Goal: Task Accomplishment & Management: Complete application form

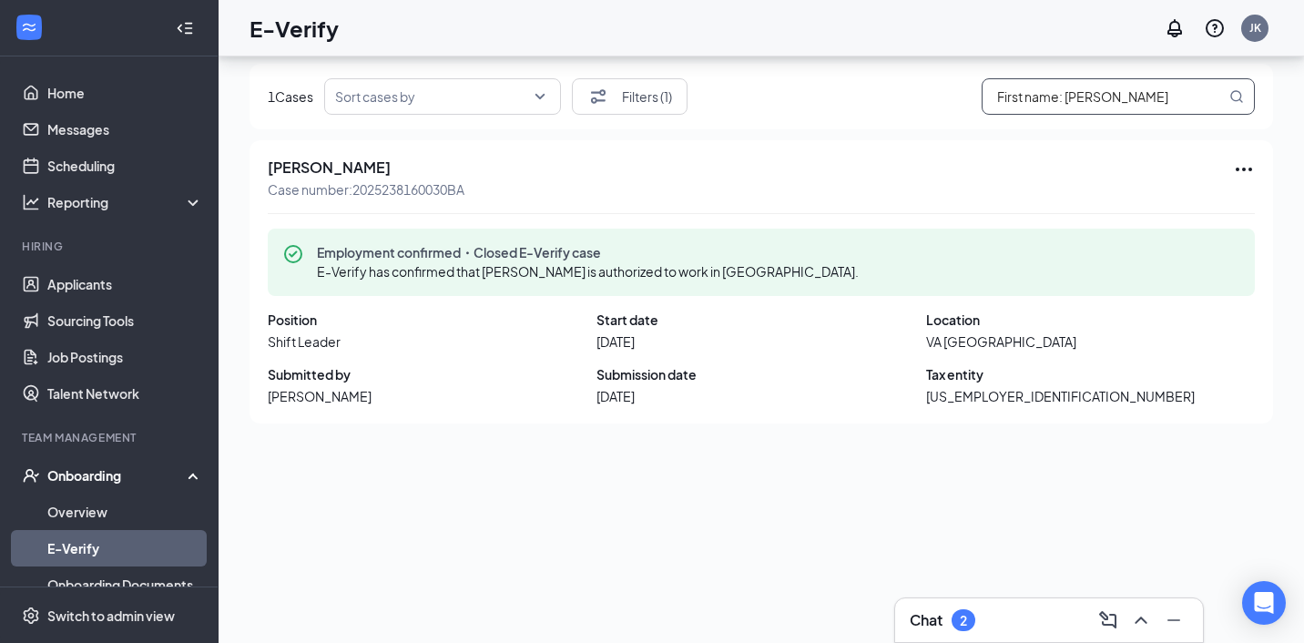
scroll to position [91, 0]
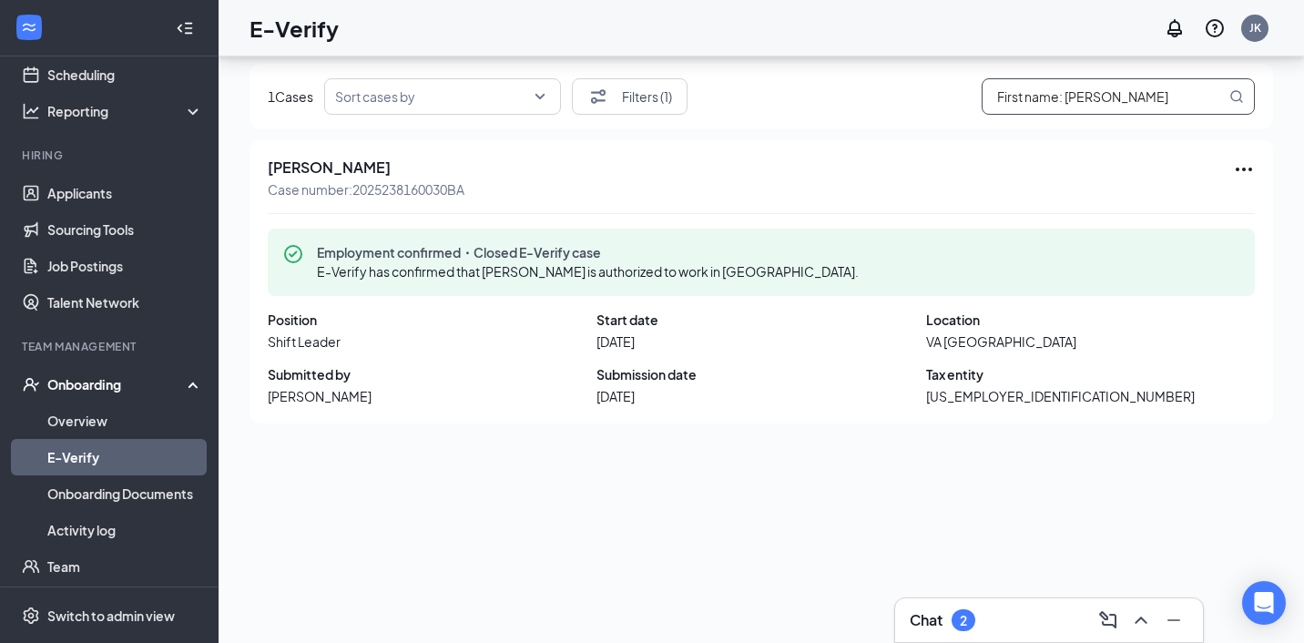
click at [65, 456] on link "E-Verify" at bounding box center [125, 457] width 156 height 36
click at [95, 422] on link "Overview" at bounding box center [125, 420] width 156 height 36
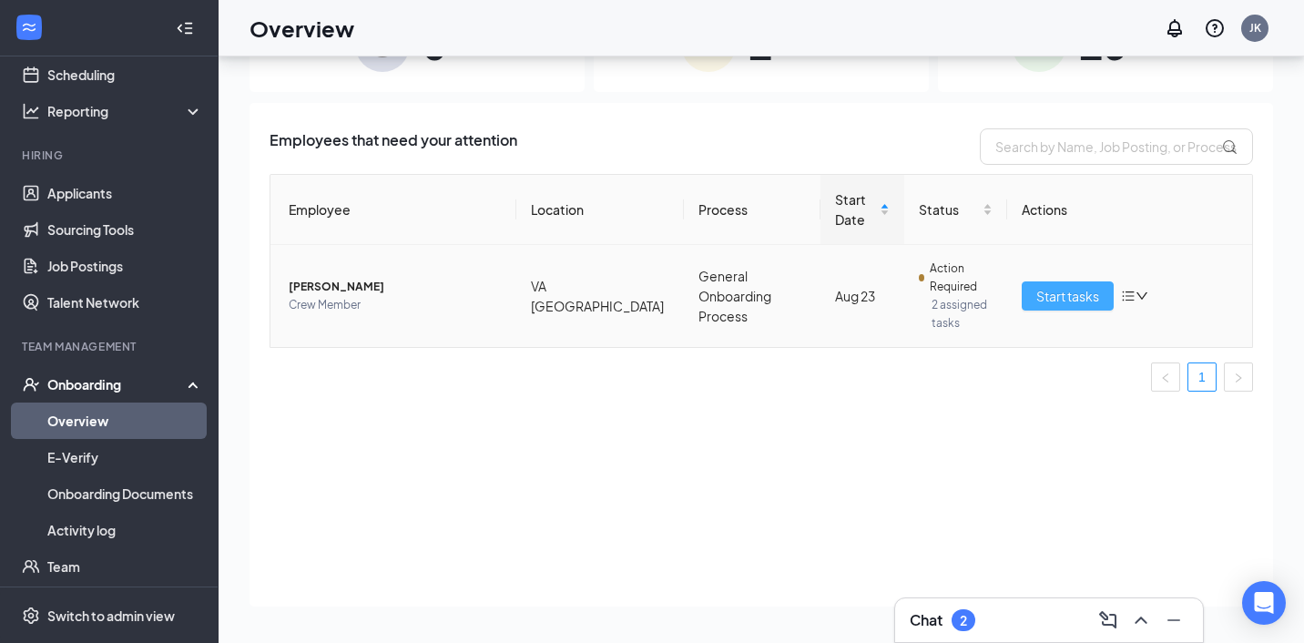
click at [1042, 291] on span "Start tasks" at bounding box center [1067, 296] width 63 height 20
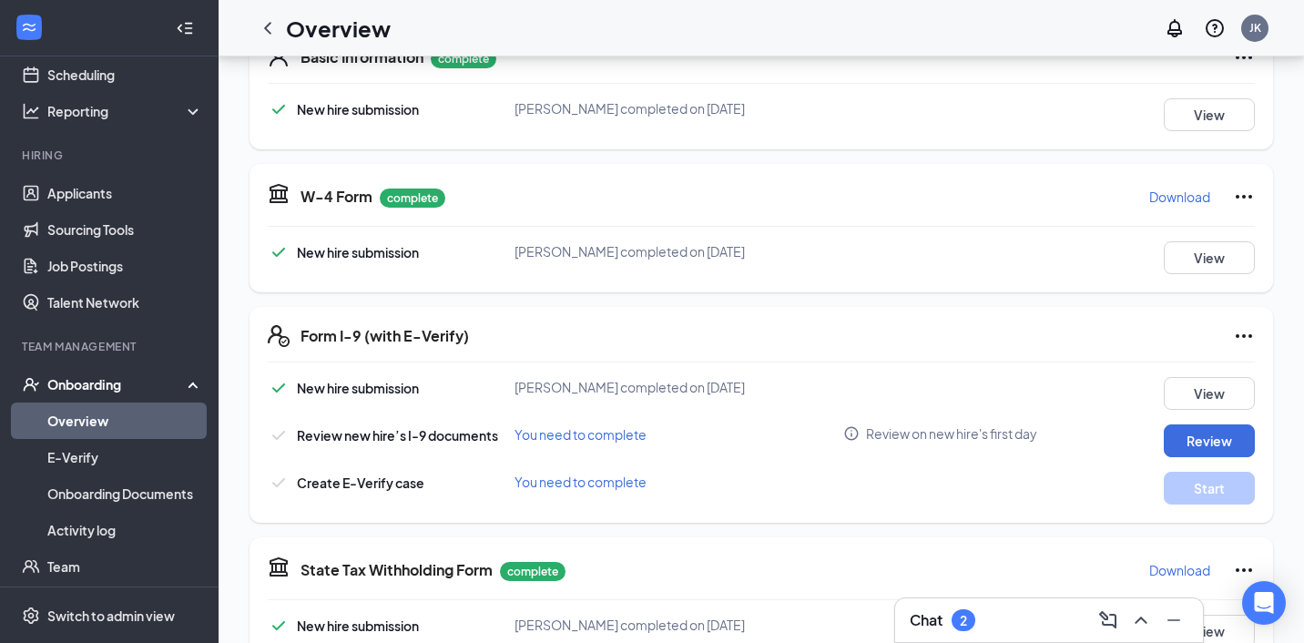
scroll to position [323, 0]
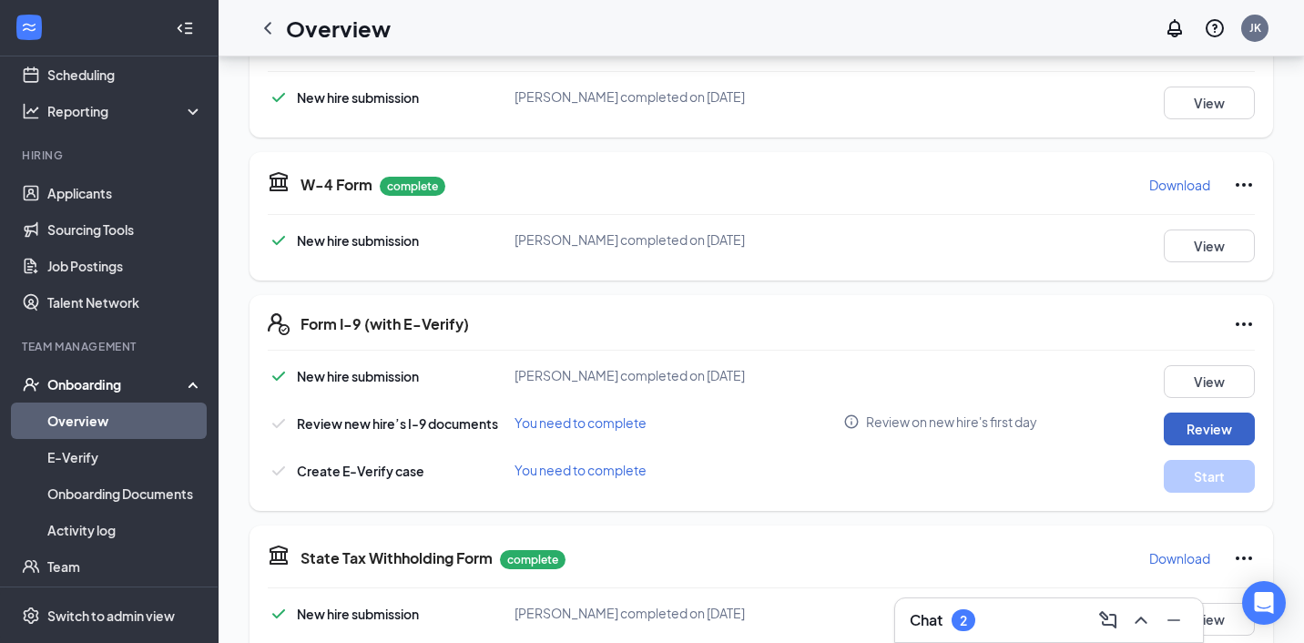
click at [1200, 434] on button "Review" at bounding box center [1209, 428] width 91 height 33
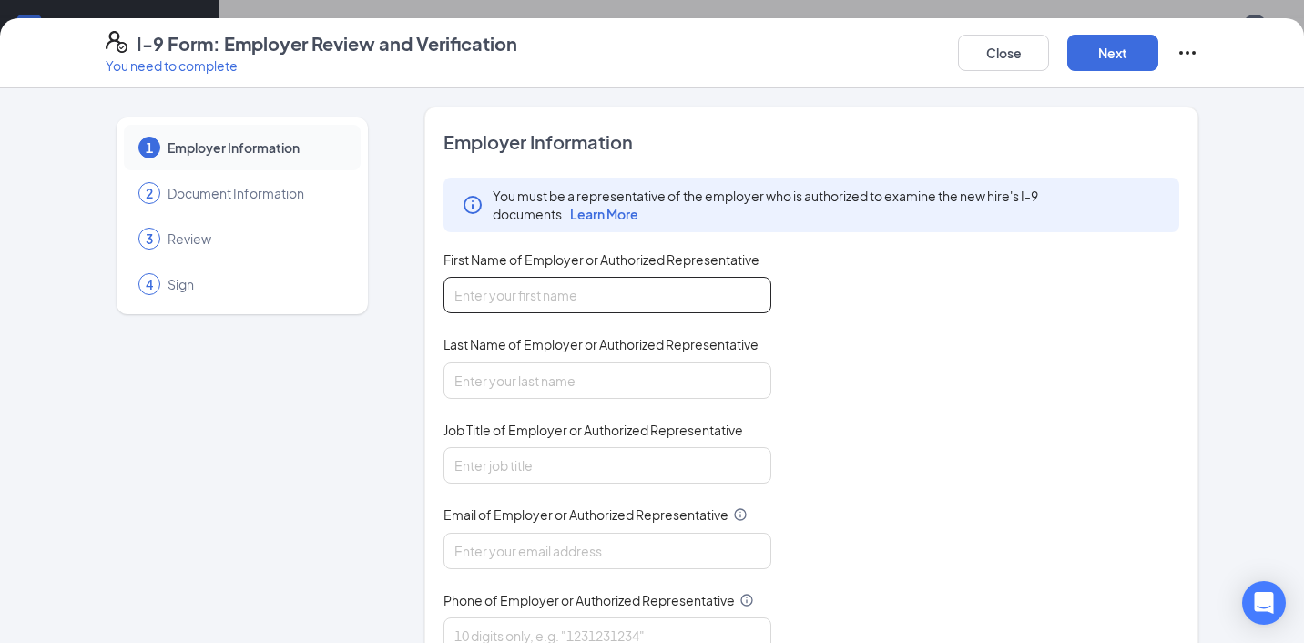
click at [646, 285] on input "First Name of Employer or Authorized Representative" at bounding box center [607, 295] width 328 height 36
click at [529, 287] on input "First Name of Employer or Authorized Representative" at bounding box center [607, 295] width 328 height 36
type input "[PERSON_NAME]"
click at [463, 379] on input "Last Name of Employer or Authorized Representative" at bounding box center [607, 380] width 328 height 36
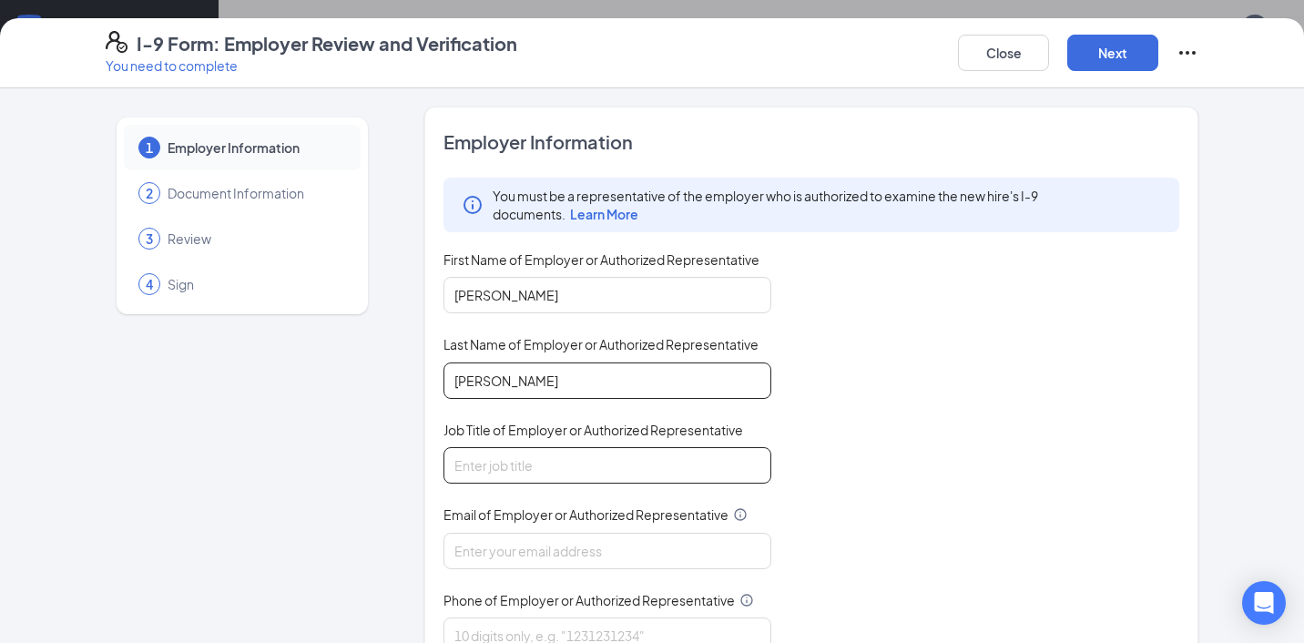
type input "[PERSON_NAME]"
click at [509, 460] on input "Job Title of Employer or Authorized Representative" at bounding box center [607, 465] width 328 height 36
type input "General Manager"
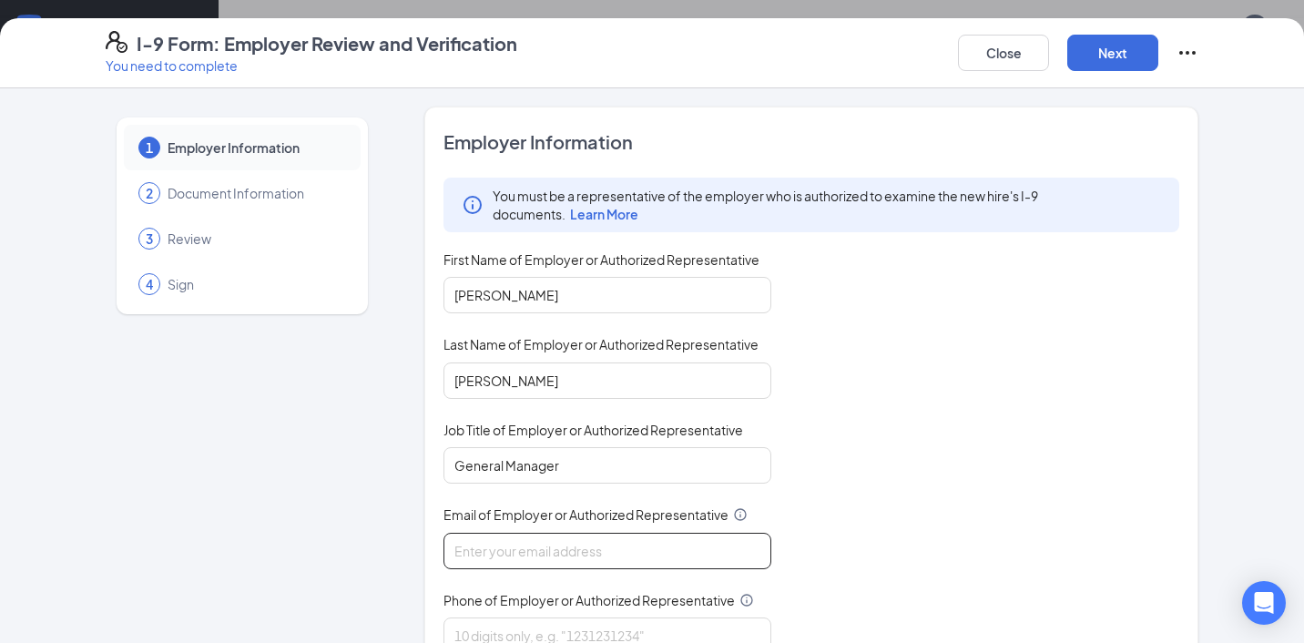
click at [526, 546] on input "Email of Employer or Authorized Representative" at bounding box center [607, 551] width 328 height 36
type input "[PERSON_NAME][EMAIL_ADDRESS][PERSON_NAME][DOMAIN_NAME]"
type input "5402007175"
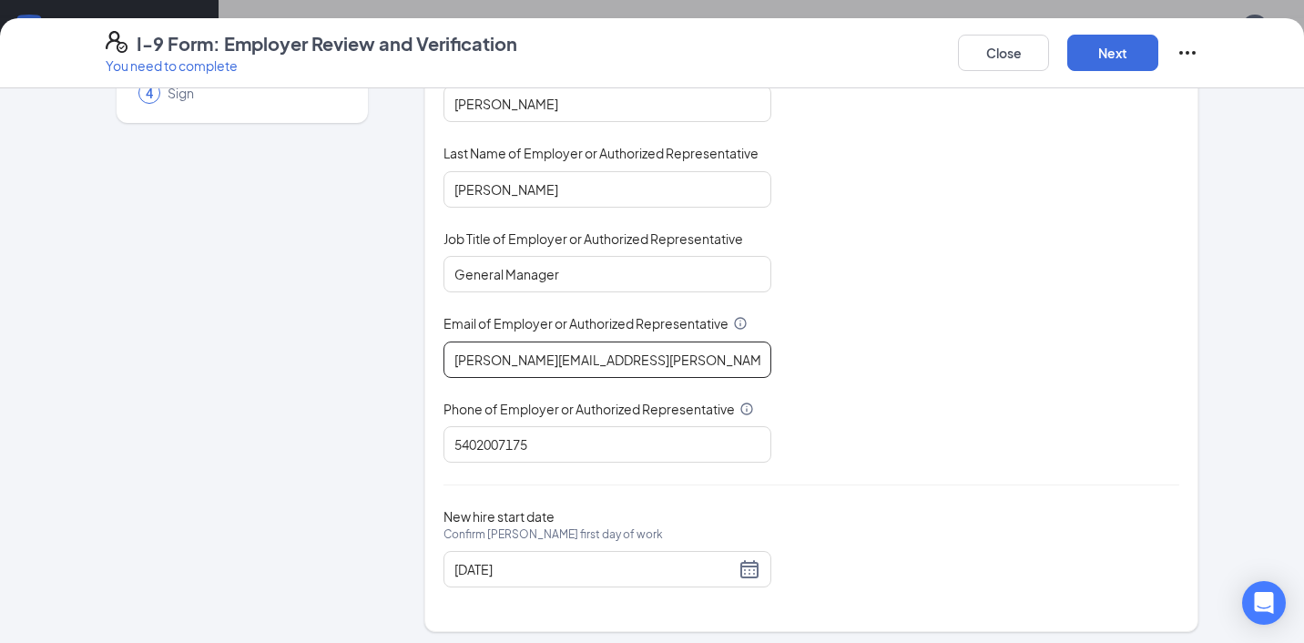
scroll to position [197, 0]
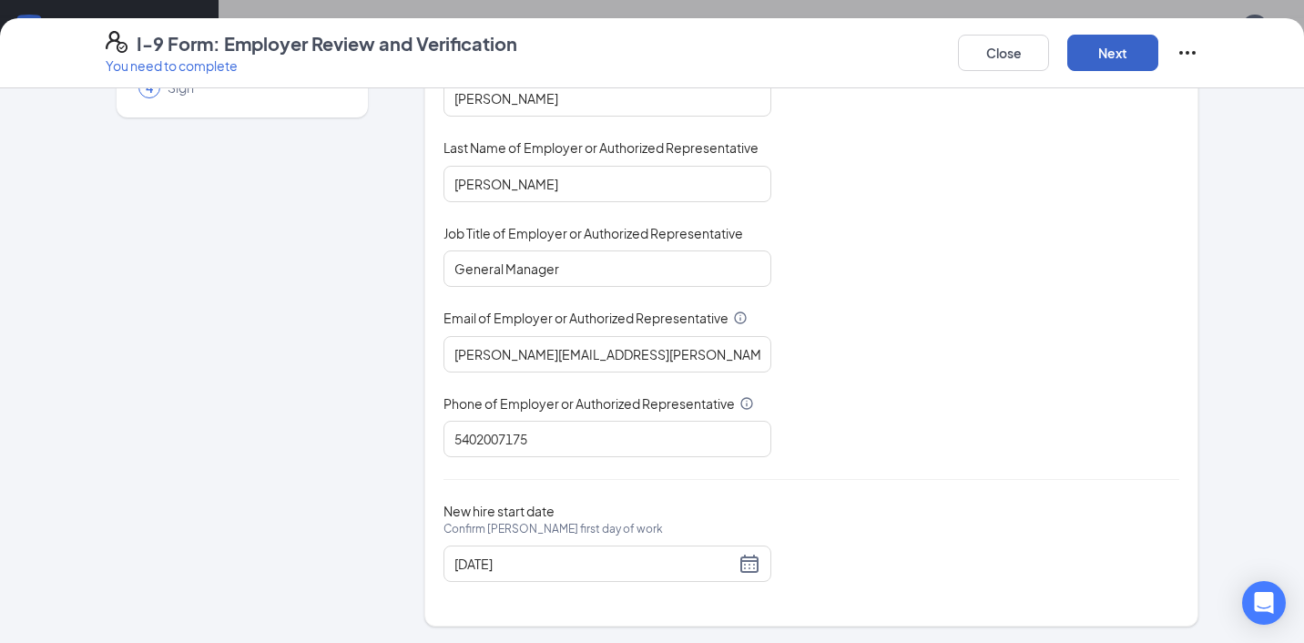
click at [1134, 55] on button "Next" at bounding box center [1112, 53] width 91 height 36
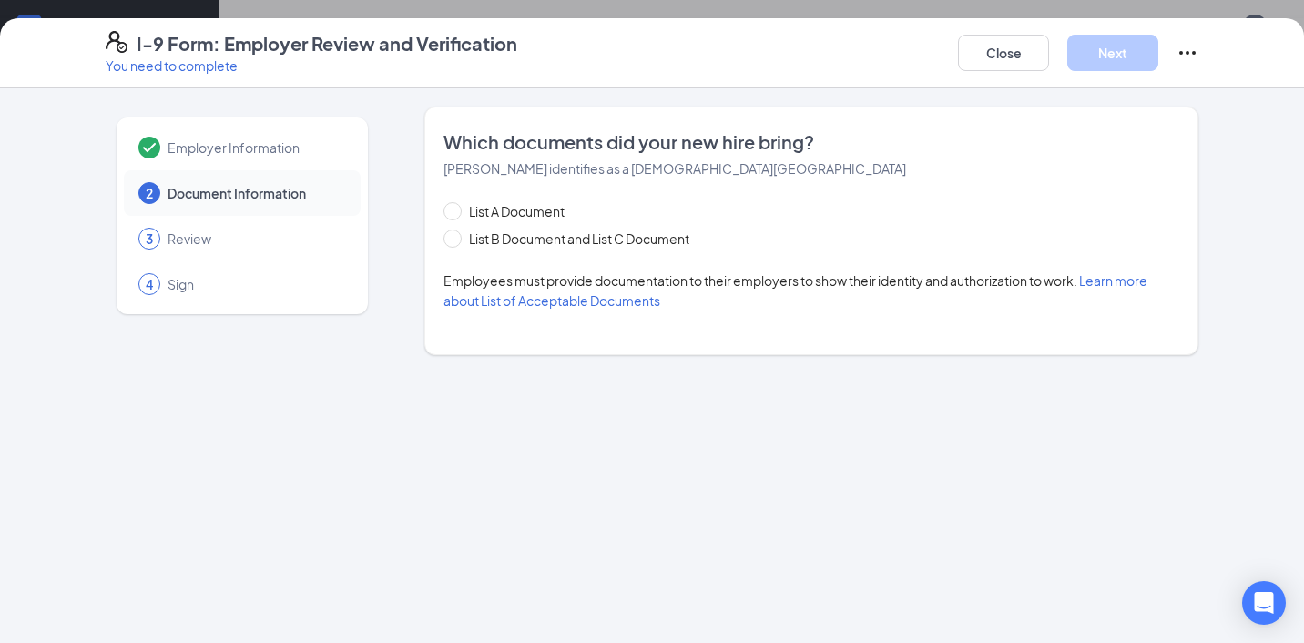
scroll to position [0, 0]
click at [490, 241] on span "List B Document and List C Document" at bounding box center [579, 239] width 235 height 20
click at [456, 241] on input "List B Document and List C Document" at bounding box center [449, 235] width 13 height 13
radio input "true"
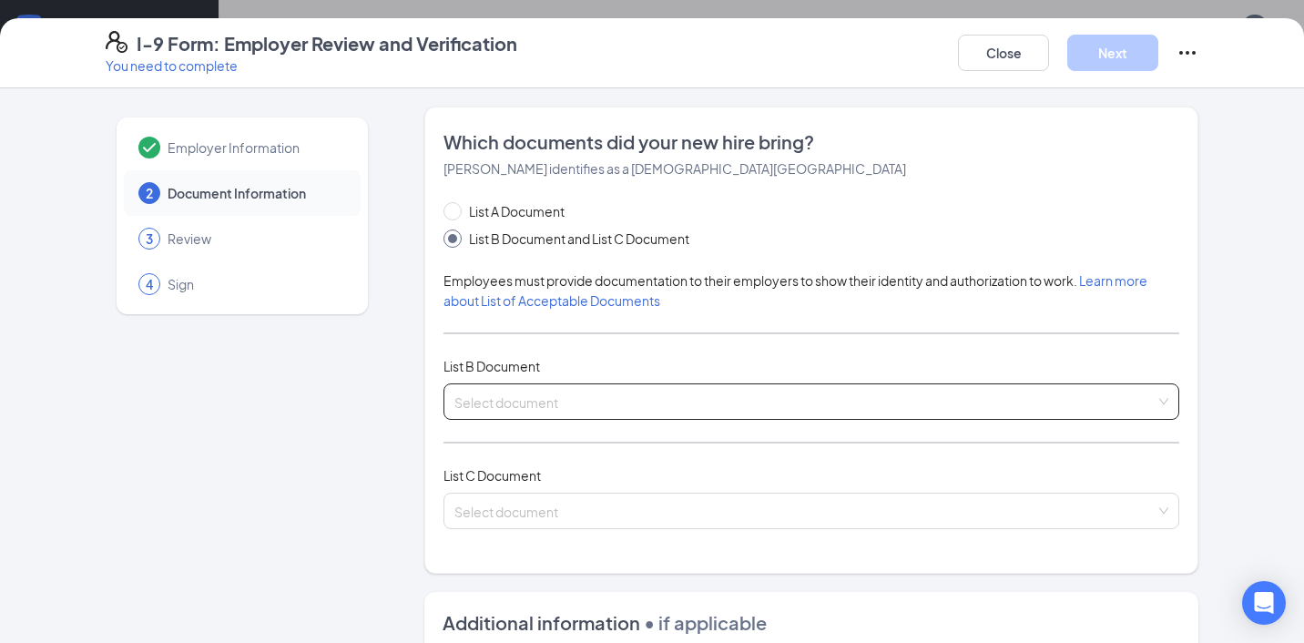
click at [501, 392] on input "search" at bounding box center [804, 397] width 701 height 27
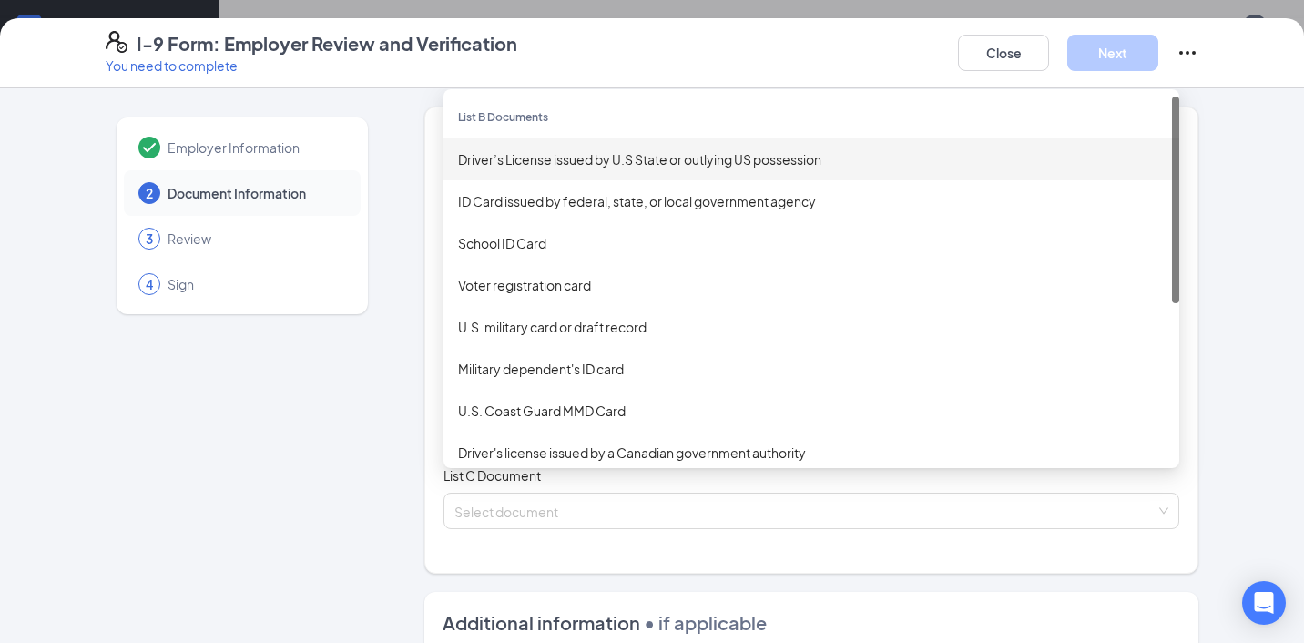
click at [536, 158] on div "Driver’s License issued by U.S State or outlying US possession" at bounding box center [811, 159] width 706 height 20
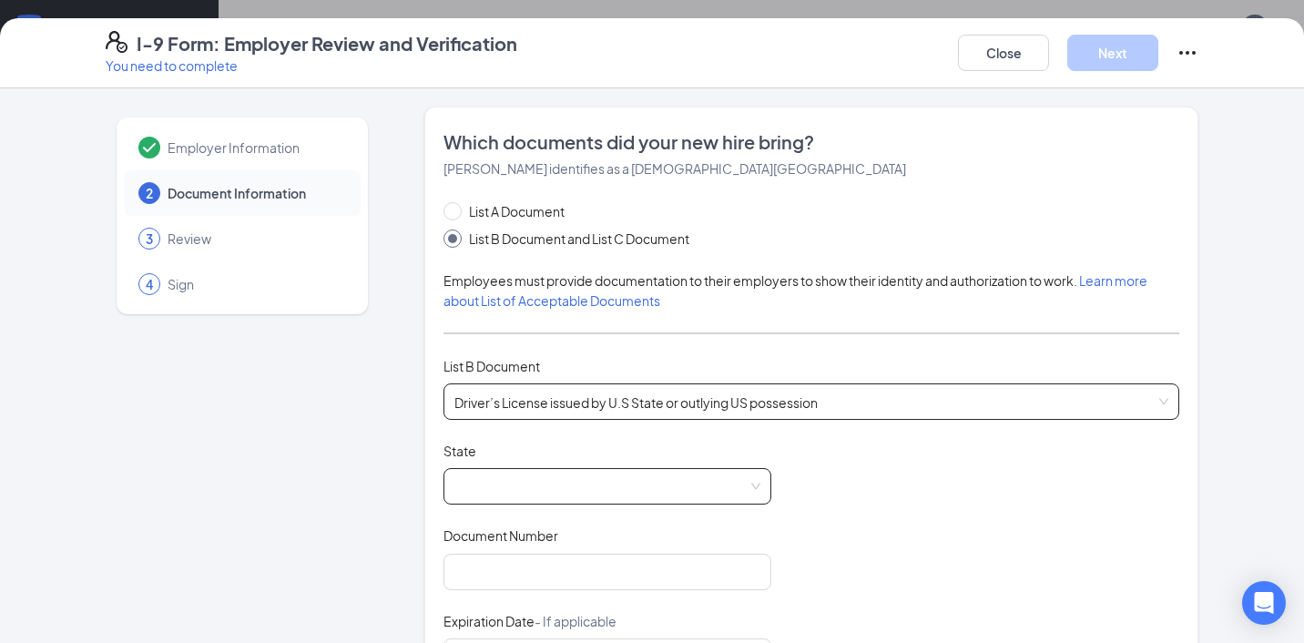
click at [490, 473] on span at bounding box center [607, 486] width 306 height 35
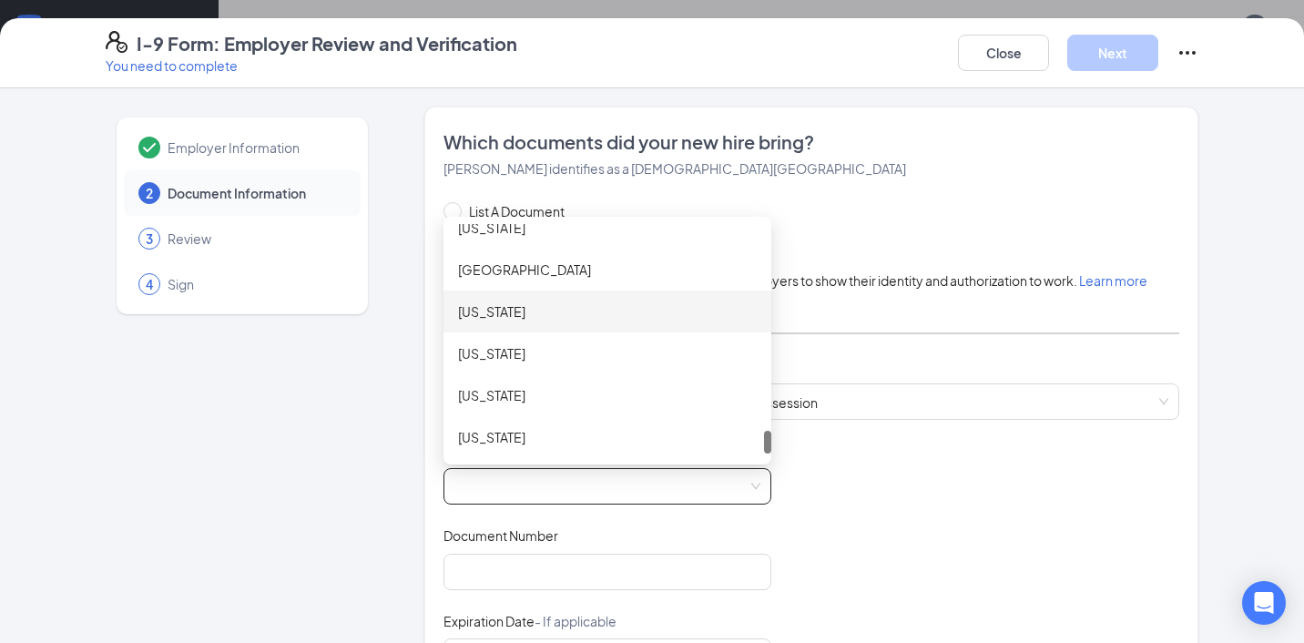
scroll to position [2068, 0]
click at [502, 234] on div "[US_STATE]" at bounding box center [607, 228] width 299 height 20
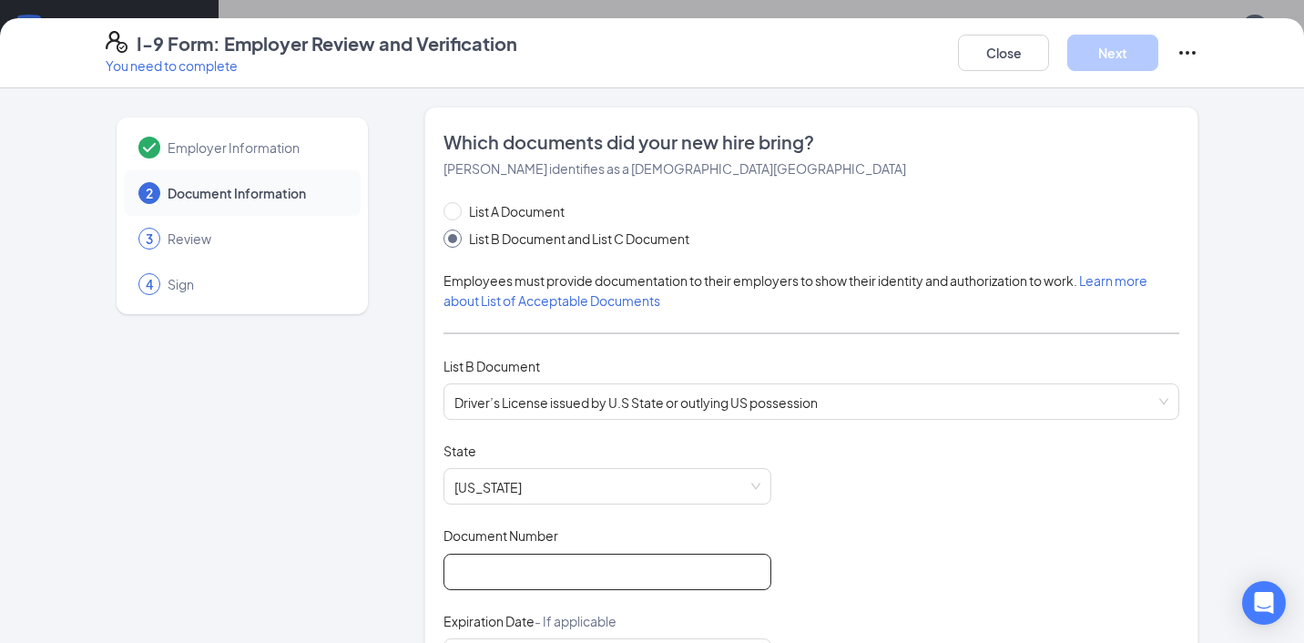
click at [496, 574] on input "Document Number" at bounding box center [607, 572] width 328 height 36
paste input "A63015620"
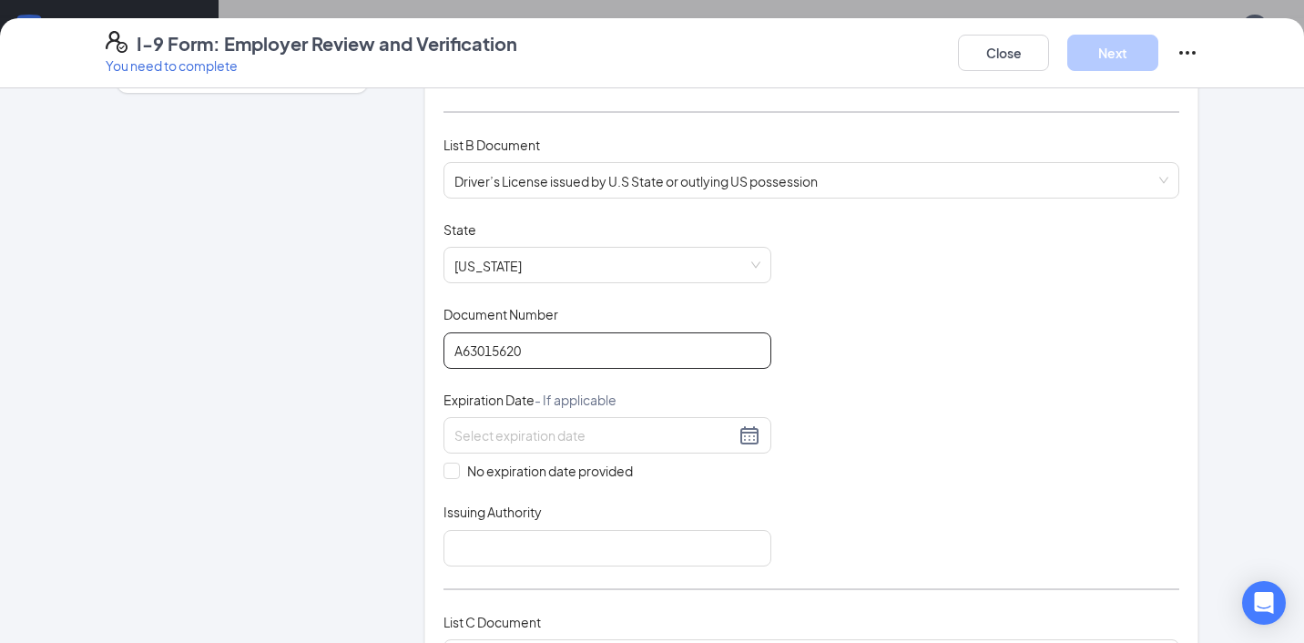
scroll to position [233, 0]
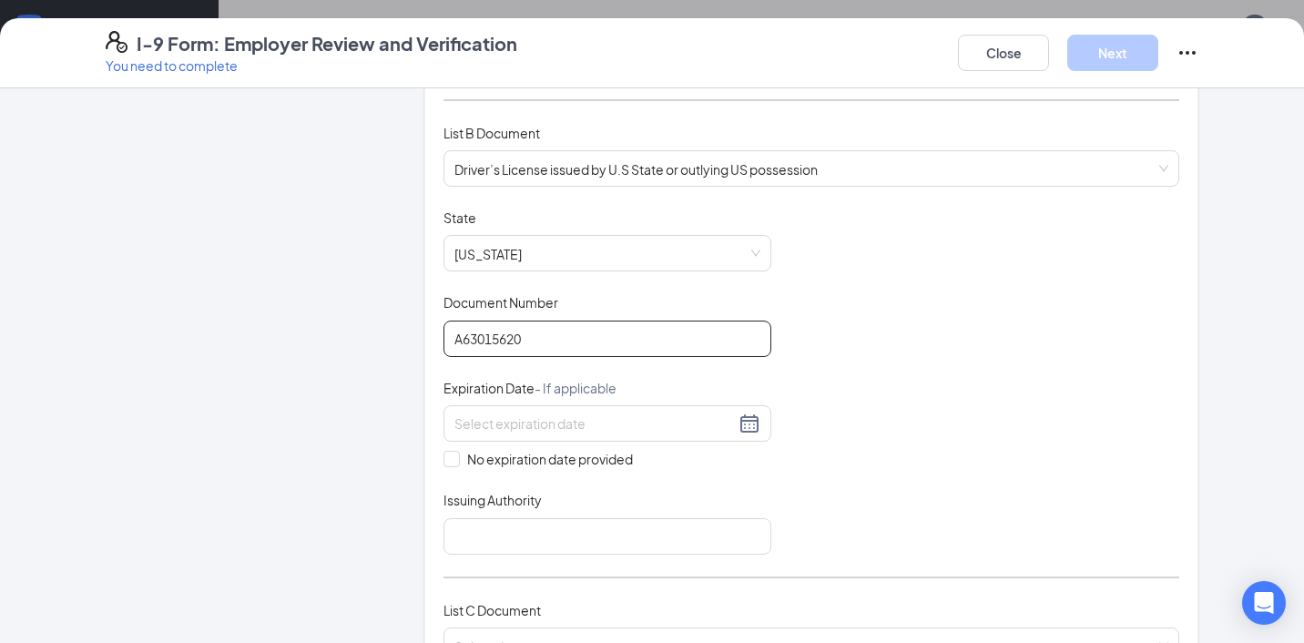
type input "A63015620"
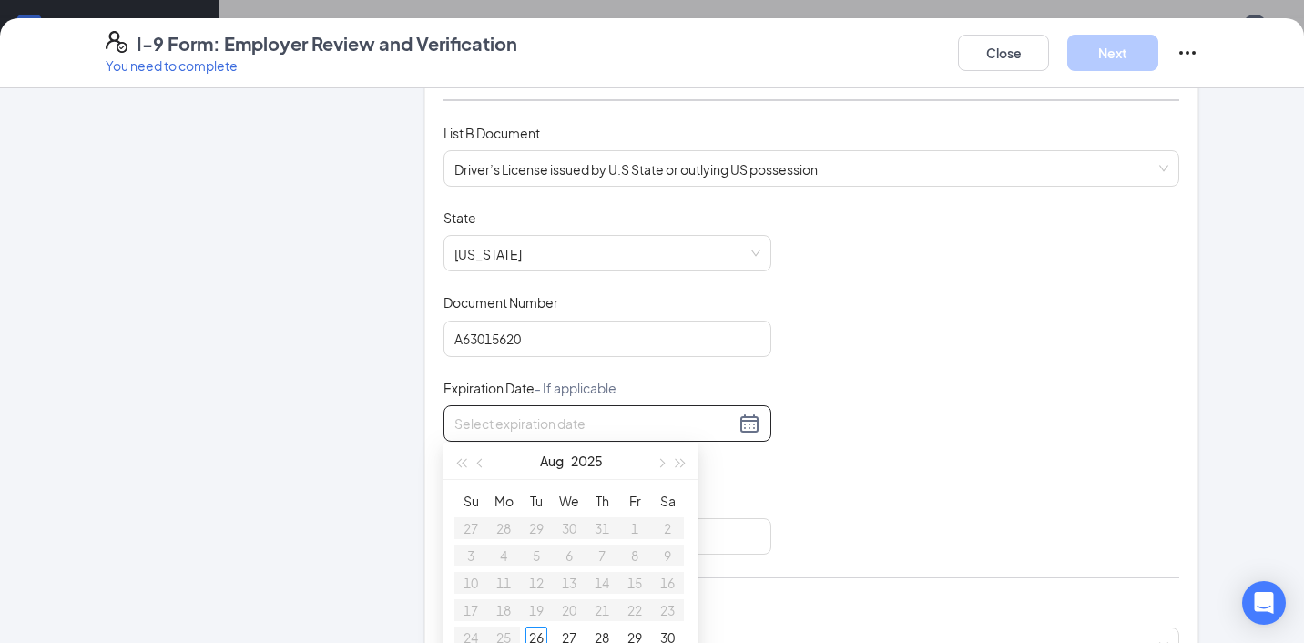
click at [493, 430] on input at bounding box center [594, 423] width 280 height 20
click at [676, 460] on span "button" at bounding box center [680, 463] width 9 height 9
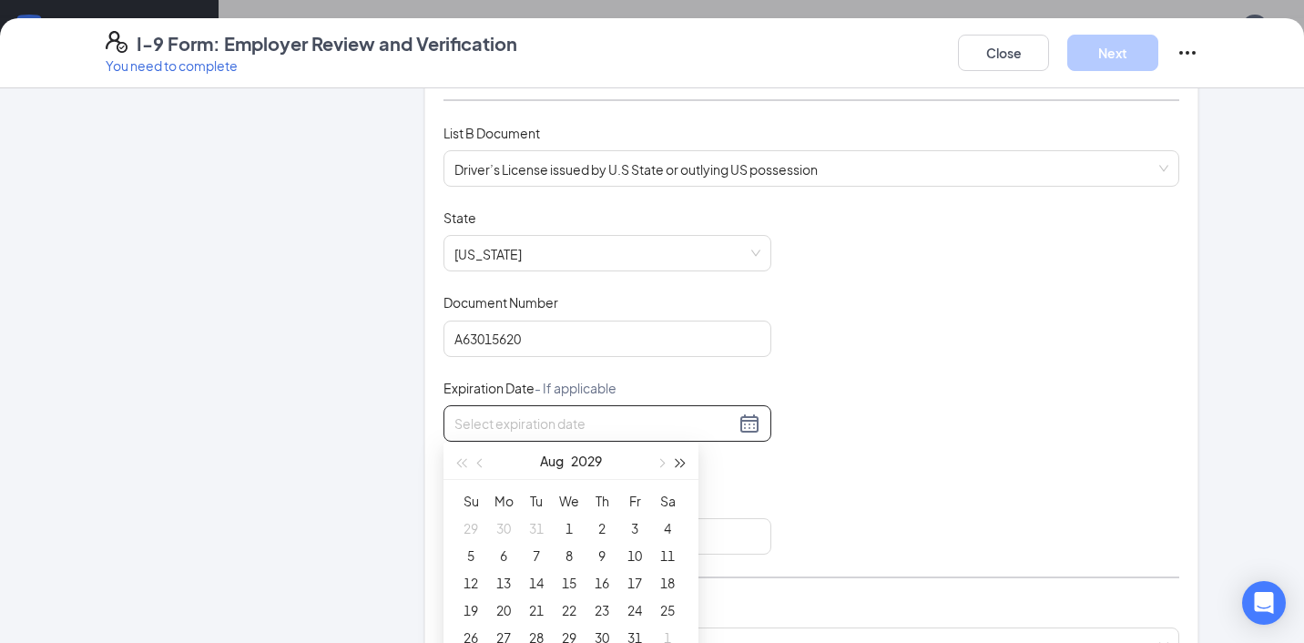
click at [676, 460] on span "button" at bounding box center [680, 463] width 9 height 9
type input "[DATE]"
click at [486, 463] on button "button" at bounding box center [481, 460] width 20 height 36
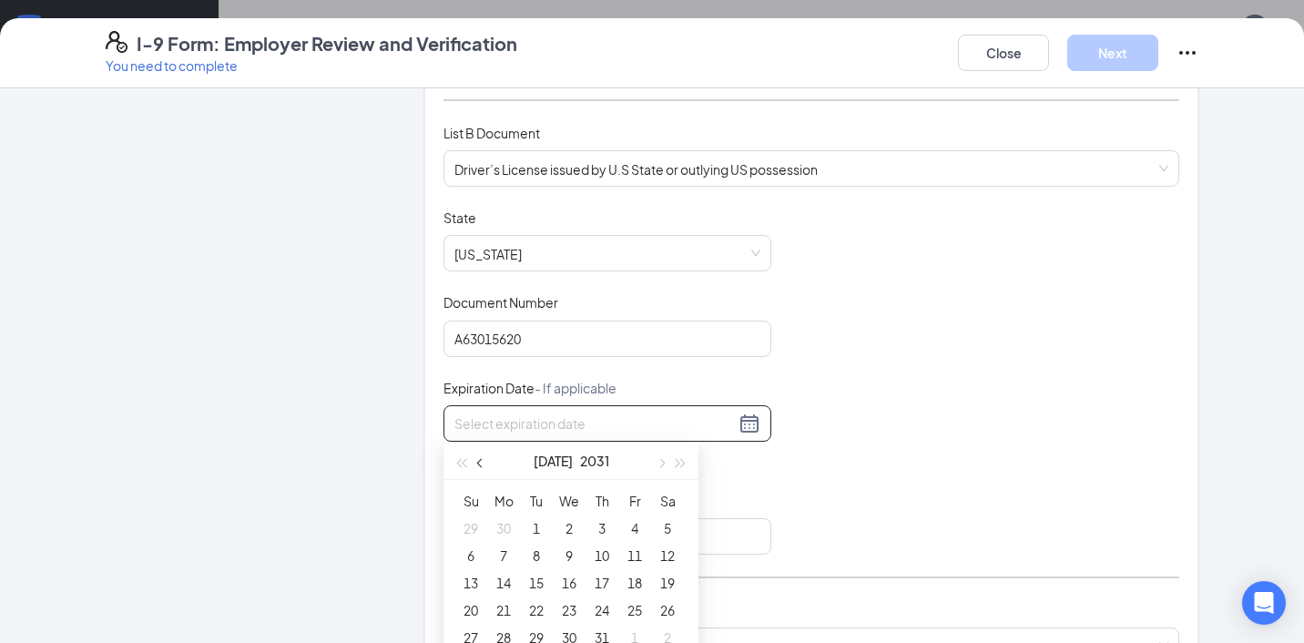
click at [486, 463] on button "button" at bounding box center [481, 460] width 20 height 36
type input "[DATE]"
click at [533, 526] on div "3" at bounding box center [536, 528] width 22 height 22
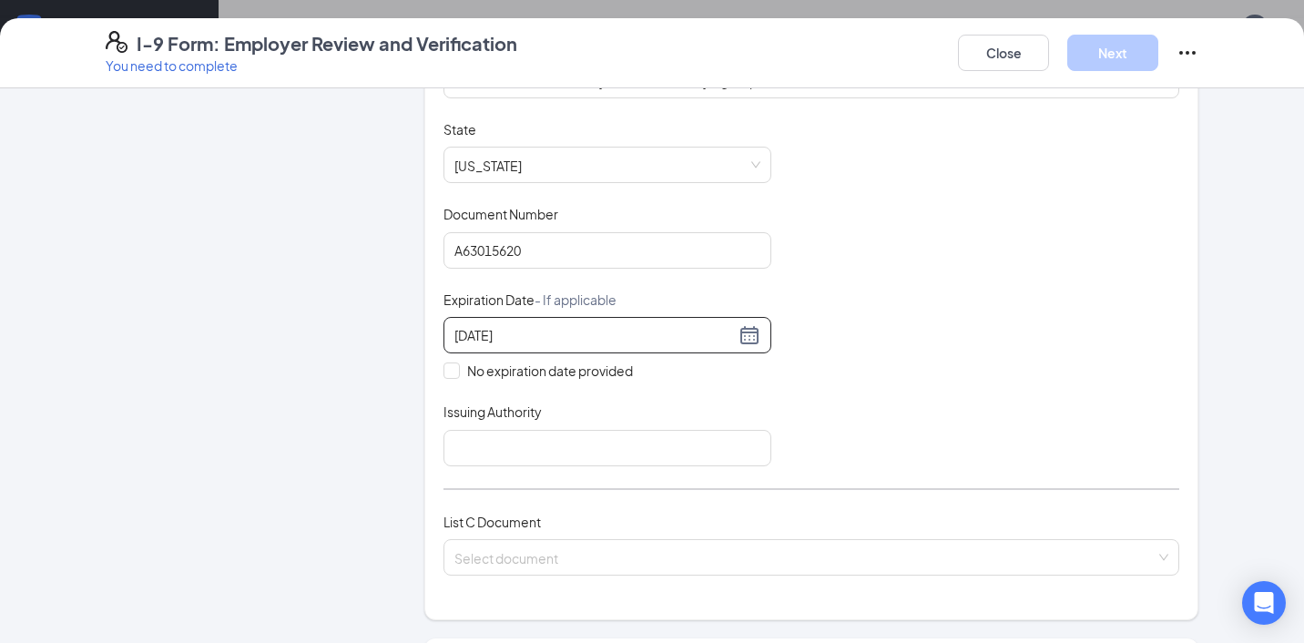
scroll to position [320, 0]
click at [588, 432] on input "Issuing Authority" at bounding box center [607, 450] width 328 height 36
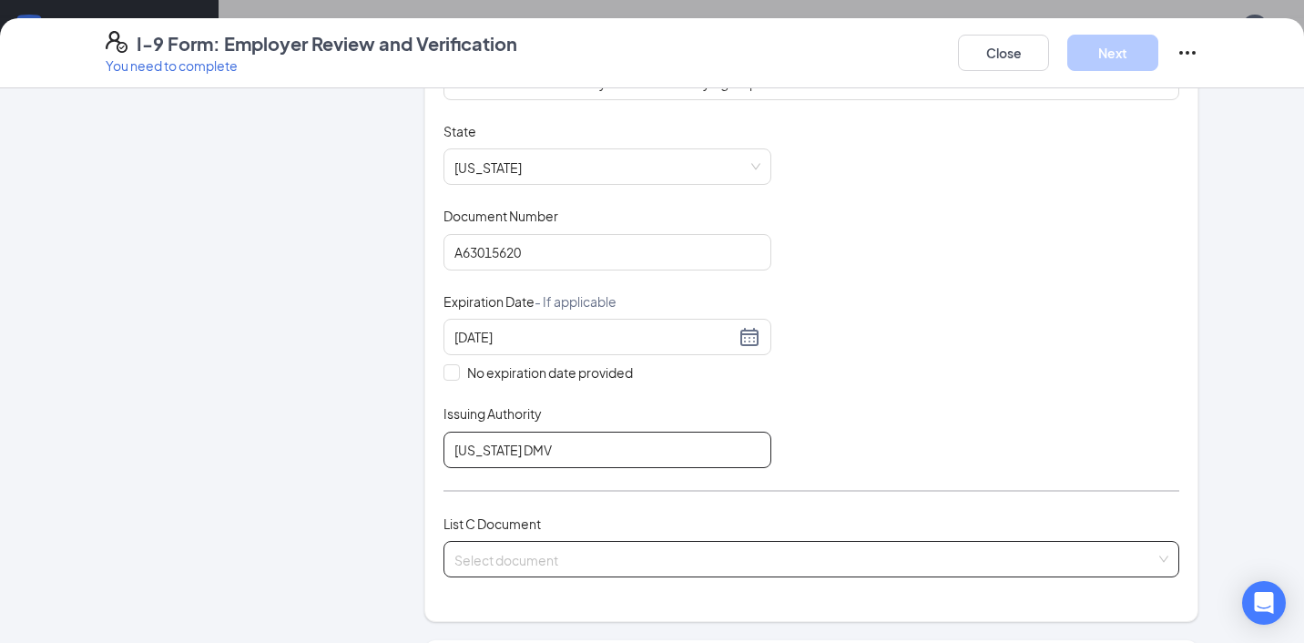
type input "[US_STATE] DMV"
click at [531, 542] on input "search" at bounding box center [804, 555] width 701 height 27
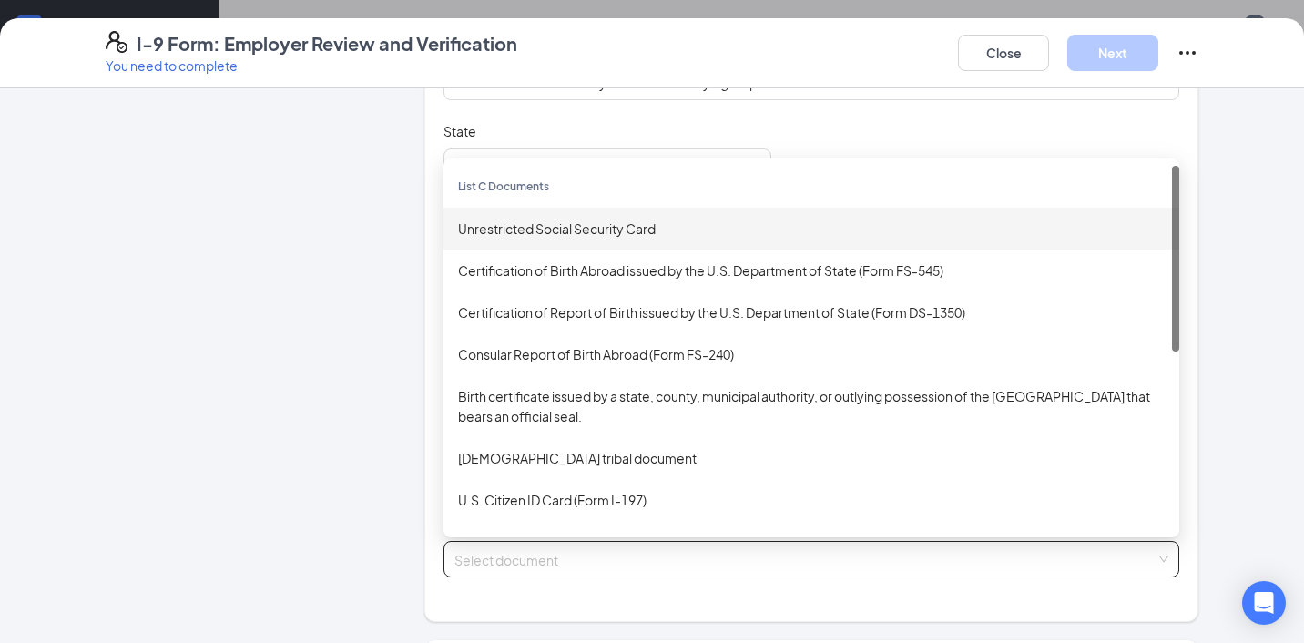
click at [576, 229] on div "Unrestricted Social Security Card" at bounding box center [811, 228] width 706 height 20
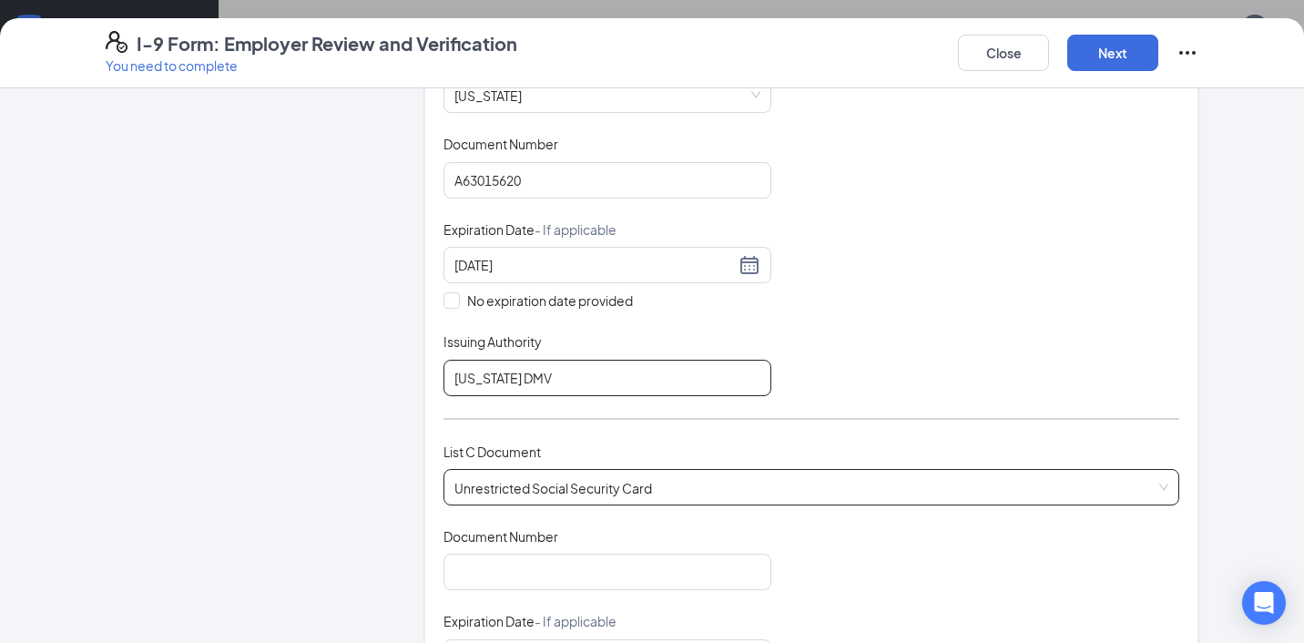
scroll to position [442, 0]
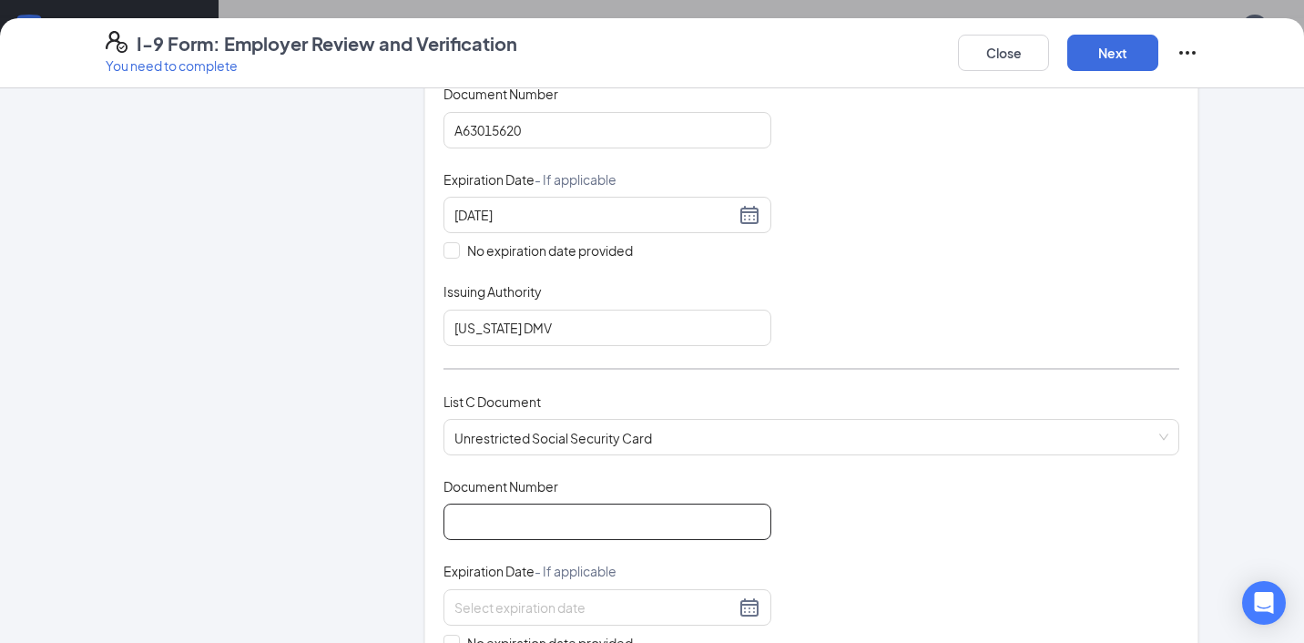
click at [500, 511] on input "Document Number" at bounding box center [607, 521] width 328 height 36
type input "232475654"
click at [467, 638] on span "No expiration date provided" at bounding box center [550, 643] width 180 height 20
click at [456, 638] on input "No expiration date provided" at bounding box center [449, 641] width 13 height 13
checkbox input "true"
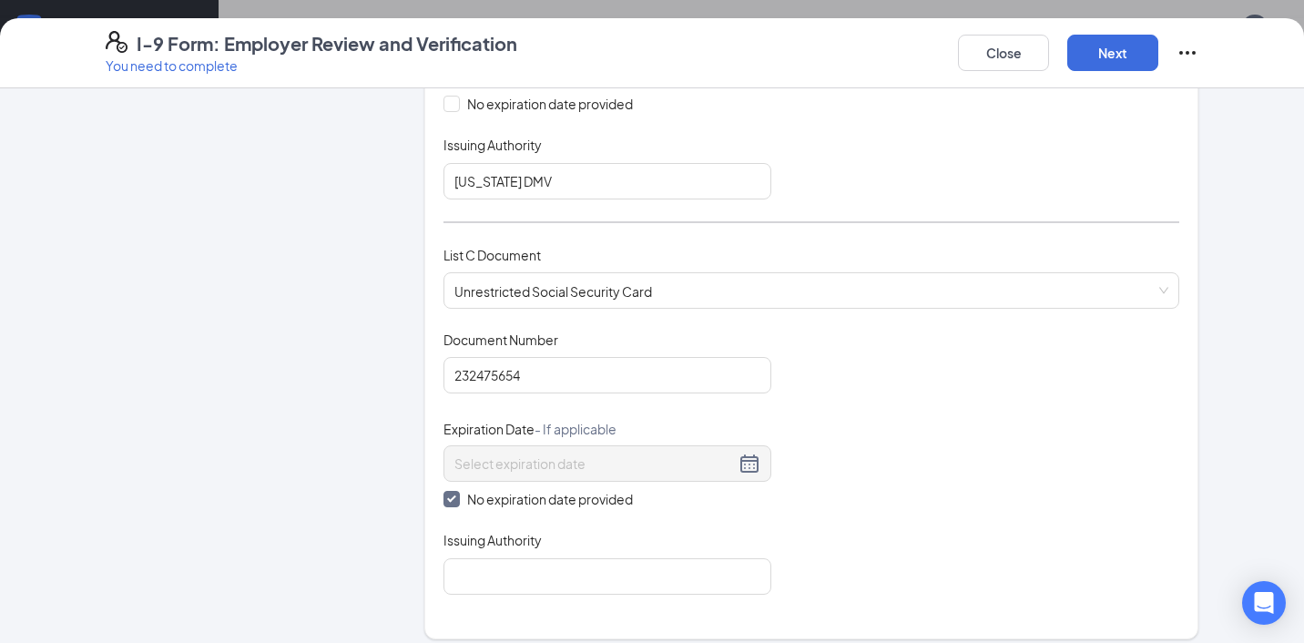
scroll to position [593, 0]
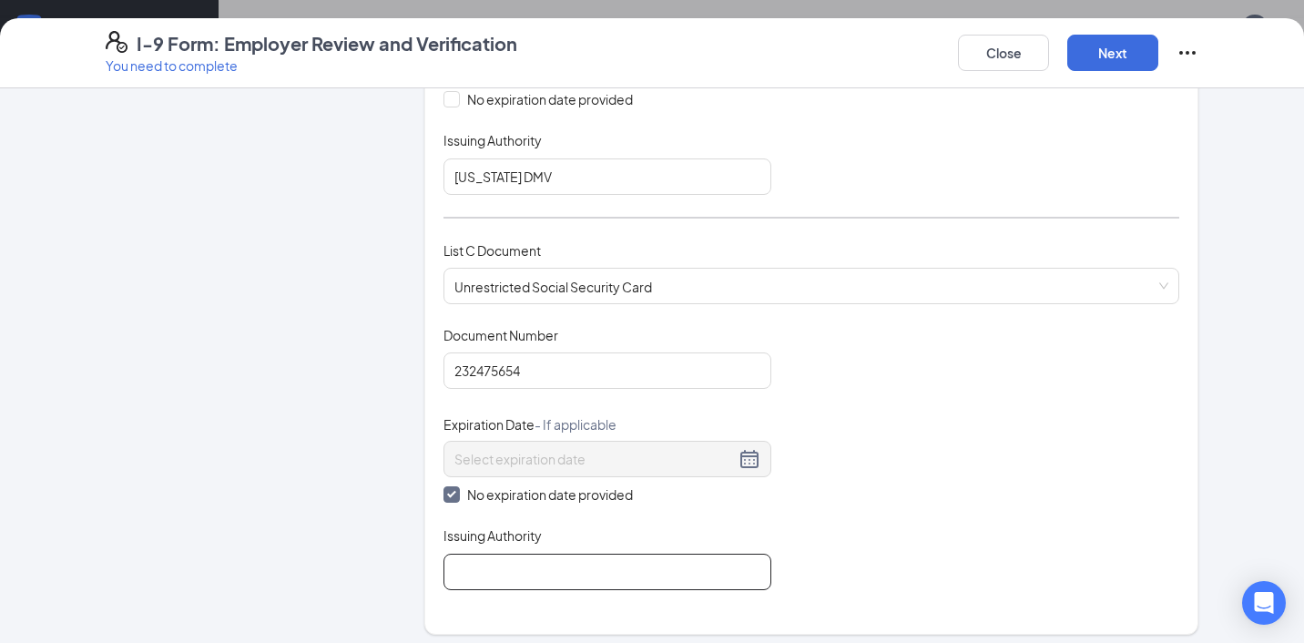
click at [468, 557] on input "Issuing Authority" at bounding box center [607, 572] width 328 height 36
type input "Social Security Administration"
click at [331, 564] on div "Employer Information 2 Document Information 3 Review 4 Sign" at bounding box center [242, 302] width 273 height 1577
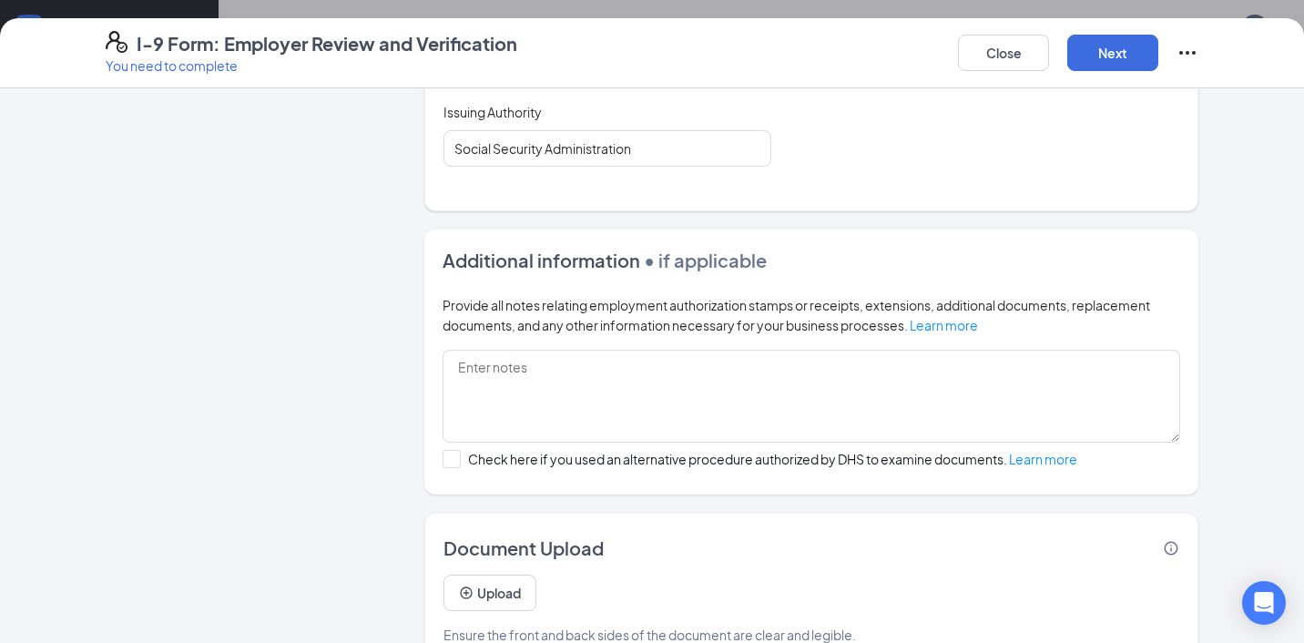
scroll to position [1053, 0]
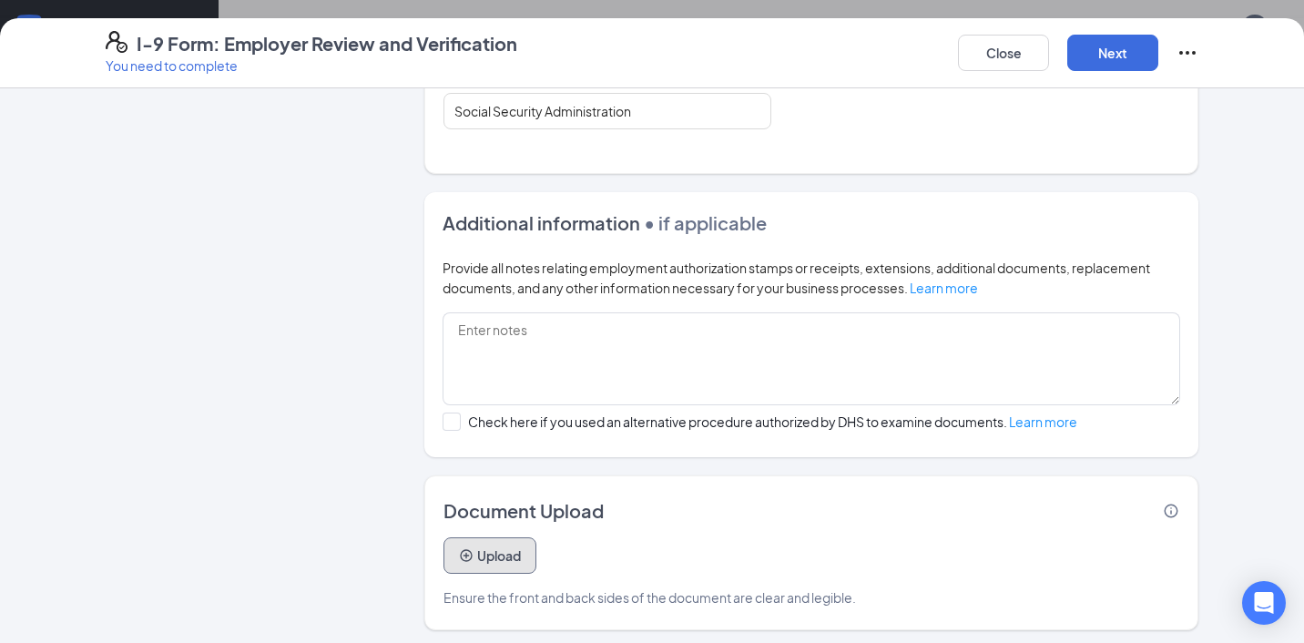
click at [491, 544] on button "Upload" at bounding box center [489, 555] width 93 height 36
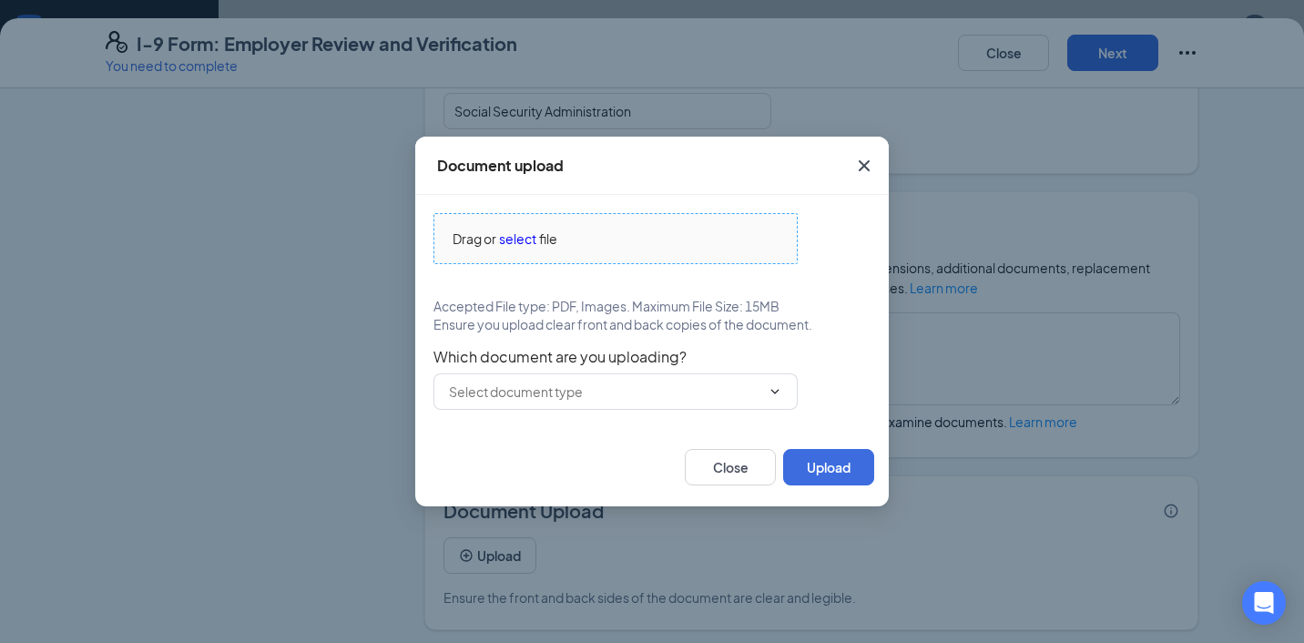
click at [519, 238] on span "select" at bounding box center [517, 239] width 37 height 20
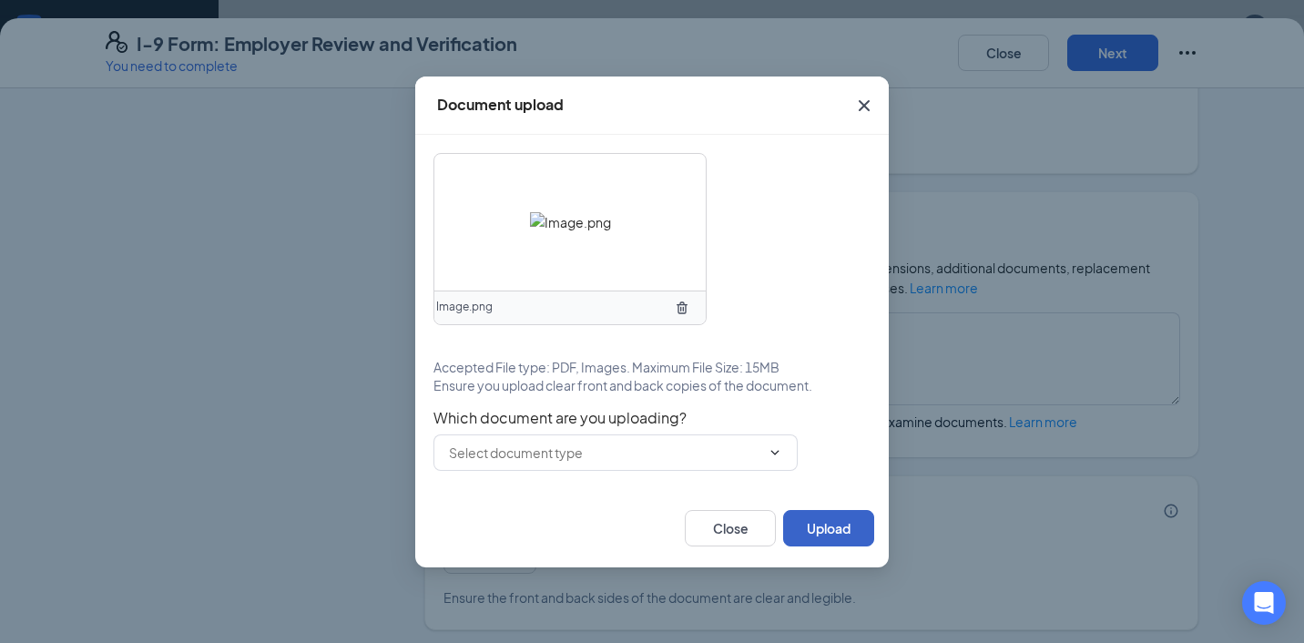
click at [802, 533] on button "Upload" at bounding box center [828, 528] width 91 height 36
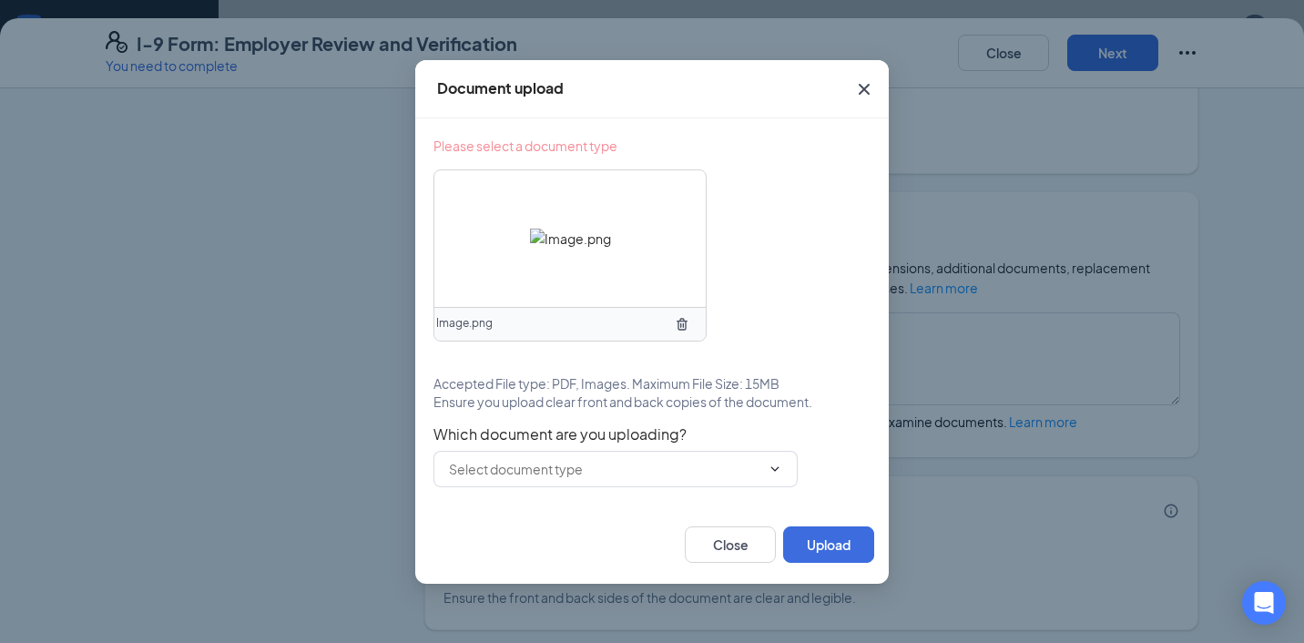
click at [692, 439] on span "Which document are you uploading?" at bounding box center [651, 434] width 437 height 18
click at [691, 451] on span at bounding box center [615, 469] width 364 height 36
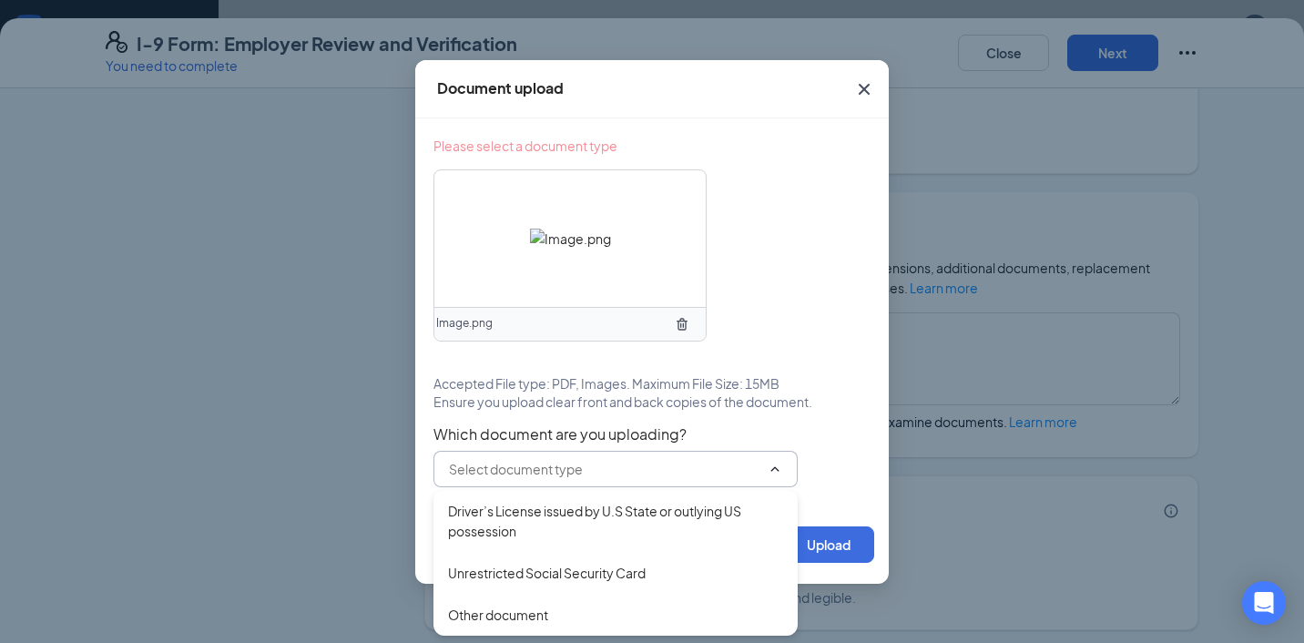
click at [691, 452] on span at bounding box center [615, 469] width 364 height 36
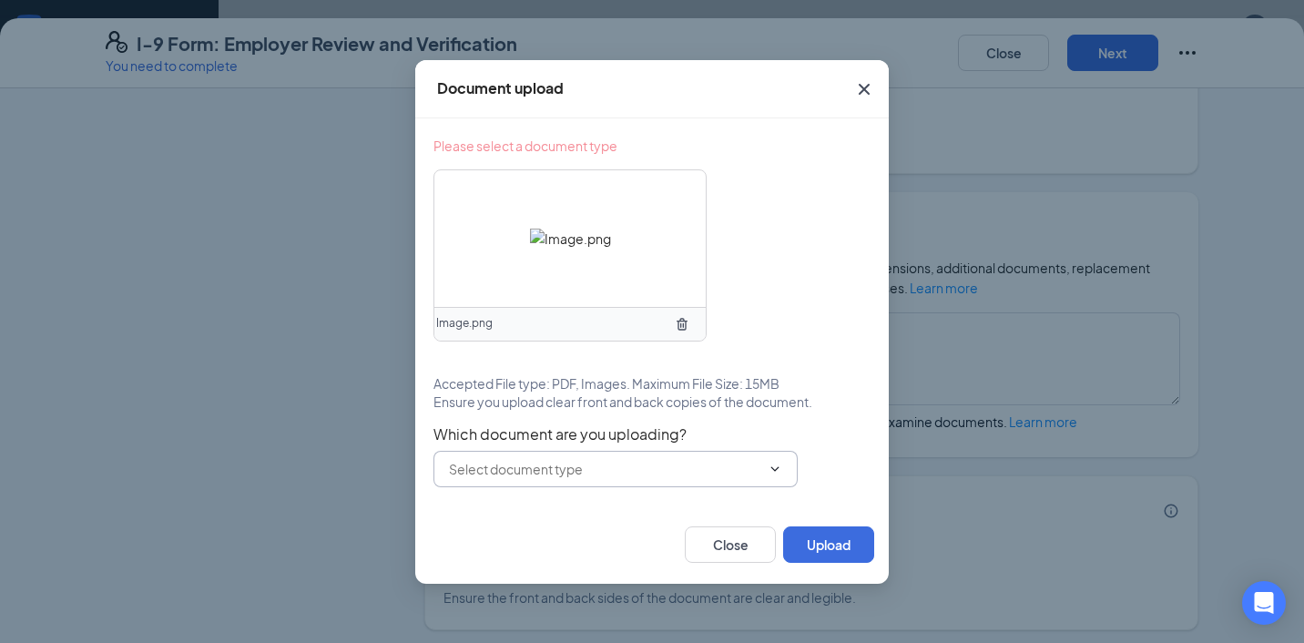
click at [654, 478] on span at bounding box center [615, 469] width 364 height 36
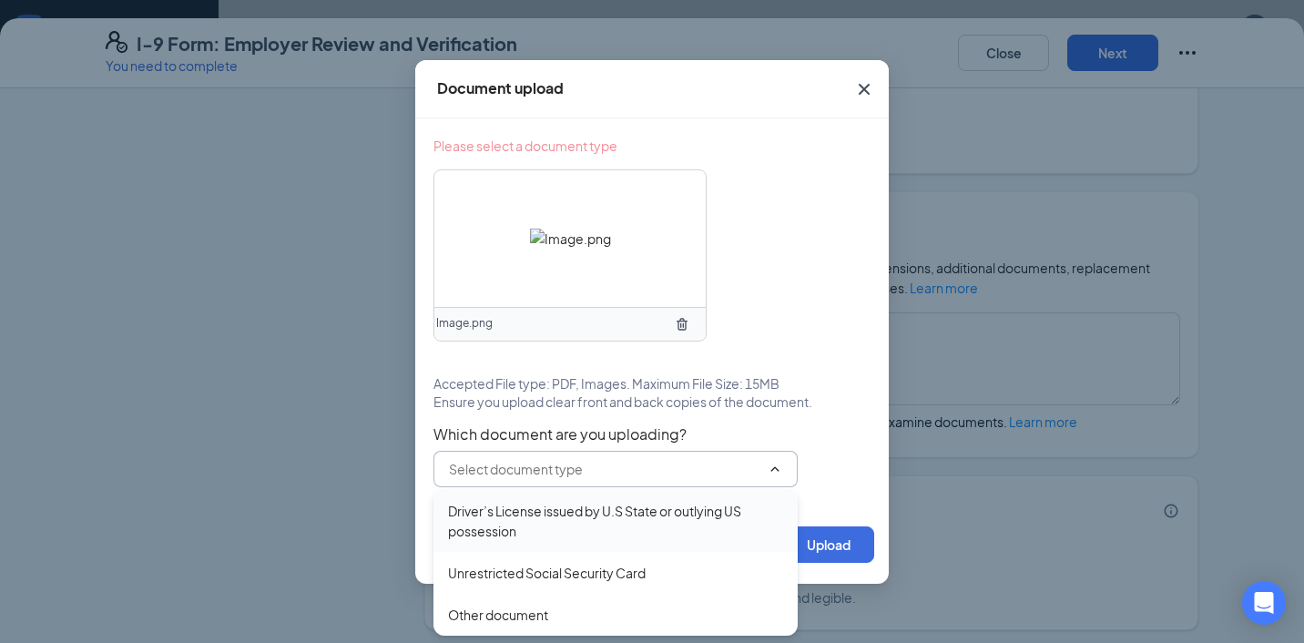
click at [623, 503] on div "Driver’s License issued by U.S State or outlying US possession" at bounding box center [615, 521] width 335 height 40
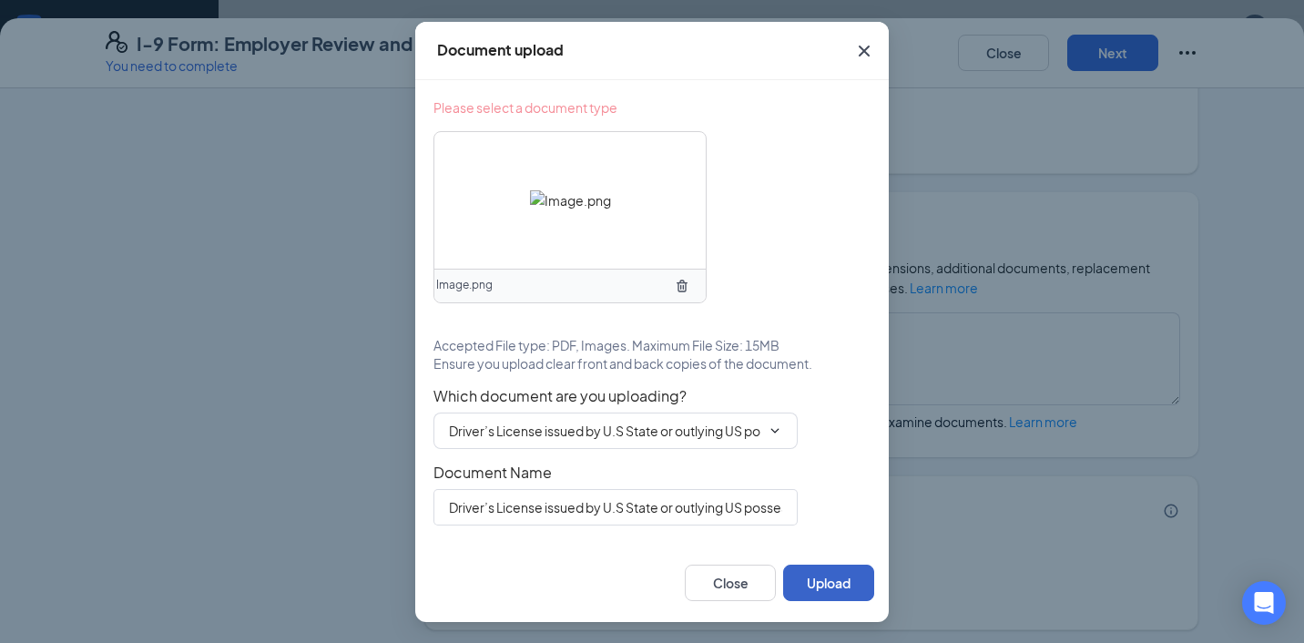
click at [818, 597] on button "Upload" at bounding box center [828, 582] width 91 height 36
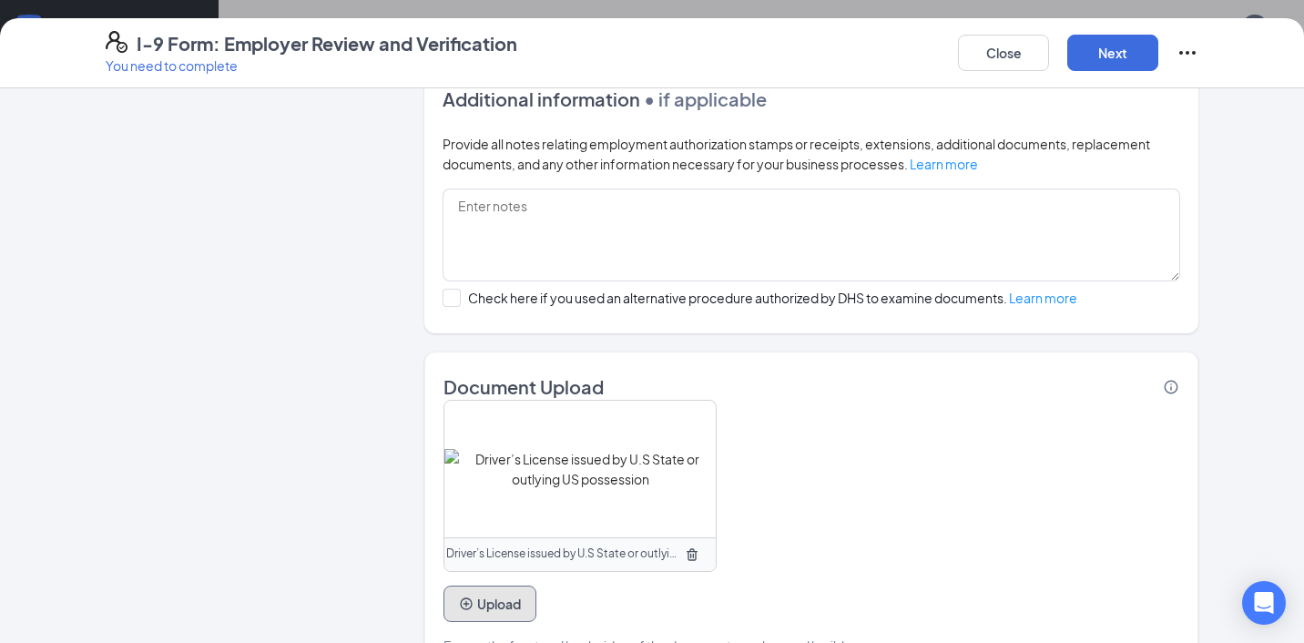
scroll to position [1225, 0]
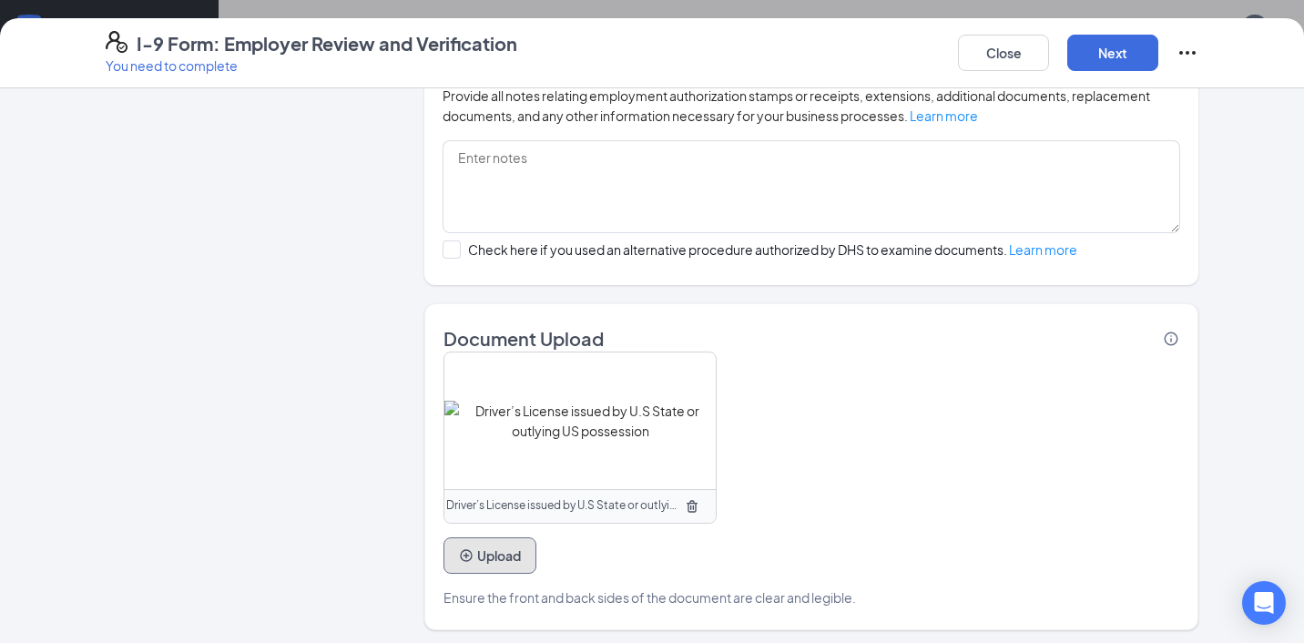
click at [479, 546] on button "Upload" at bounding box center [489, 555] width 93 height 36
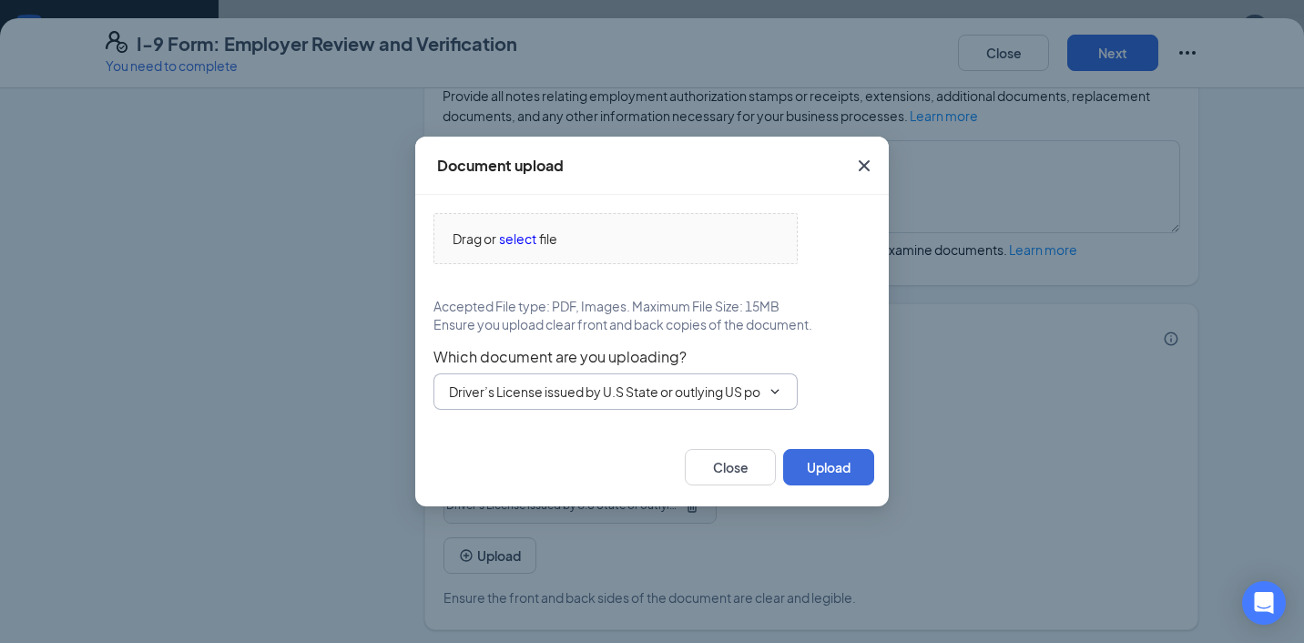
click at [571, 404] on span "Driver’s License issued by U.S State or outlying US possession" at bounding box center [615, 391] width 364 height 36
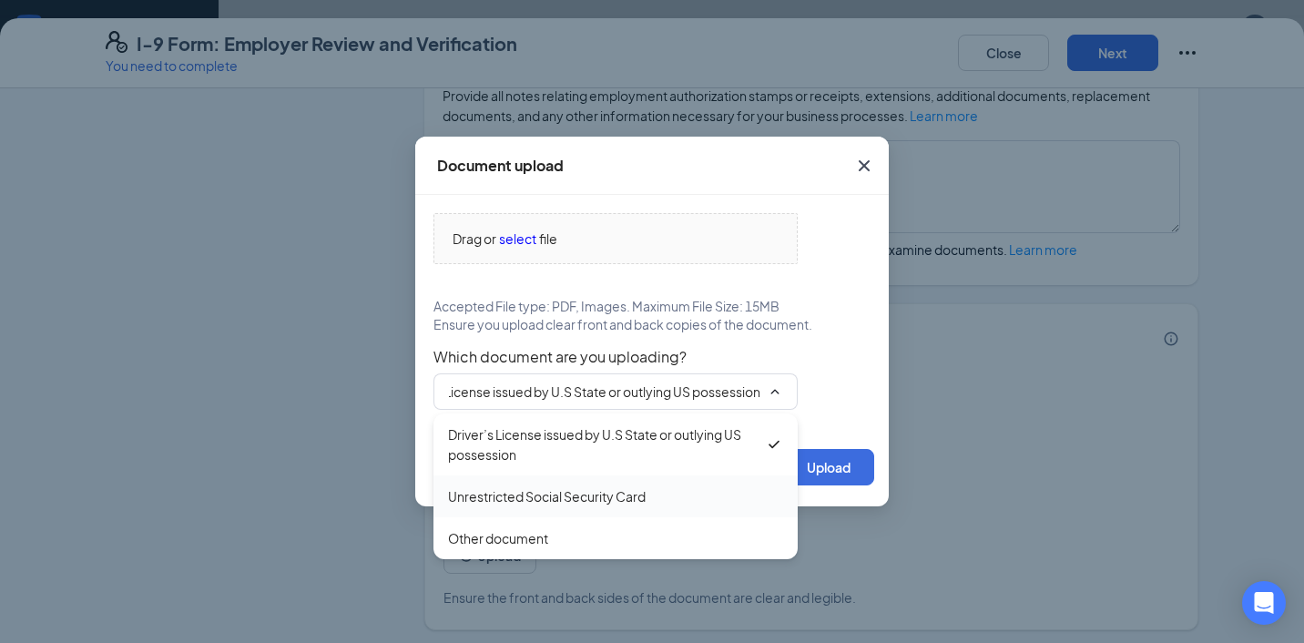
scroll to position [0, 0]
click at [546, 491] on div "Unrestricted Social Security Card" at bounding box center [547, 496] width 198 height 20
type input "Unrestricted Social Security Card"
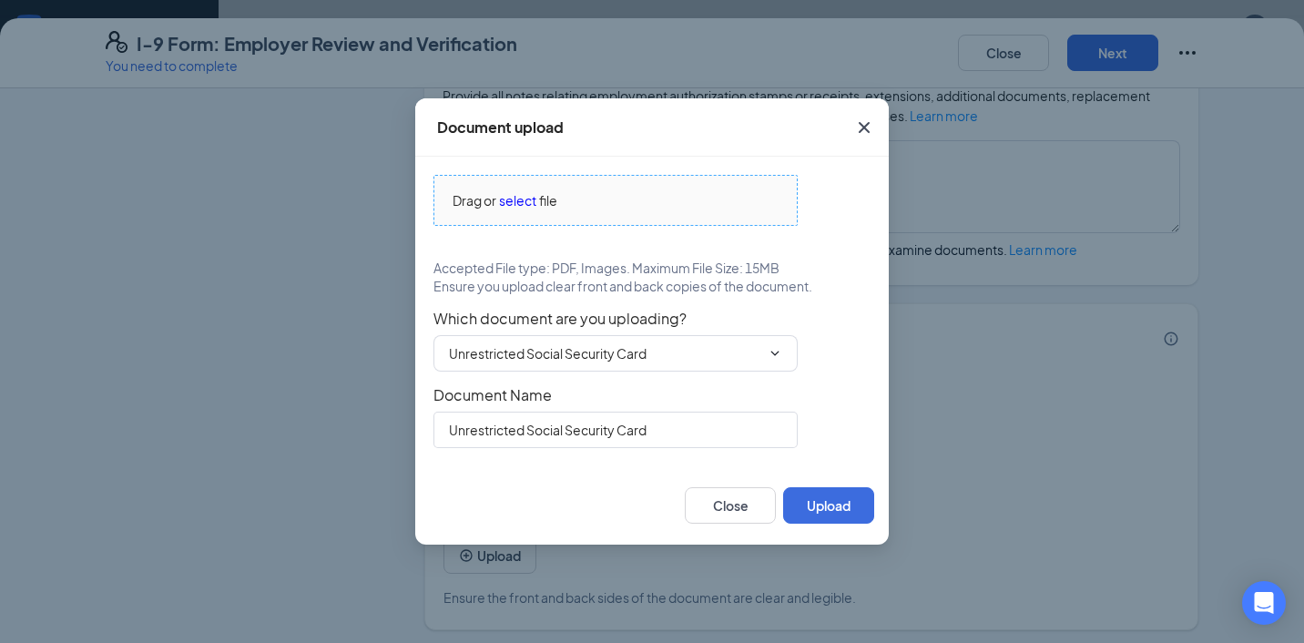
click at [523, 198] on span "select" at bounding box center [517, 200] width 37 height 20
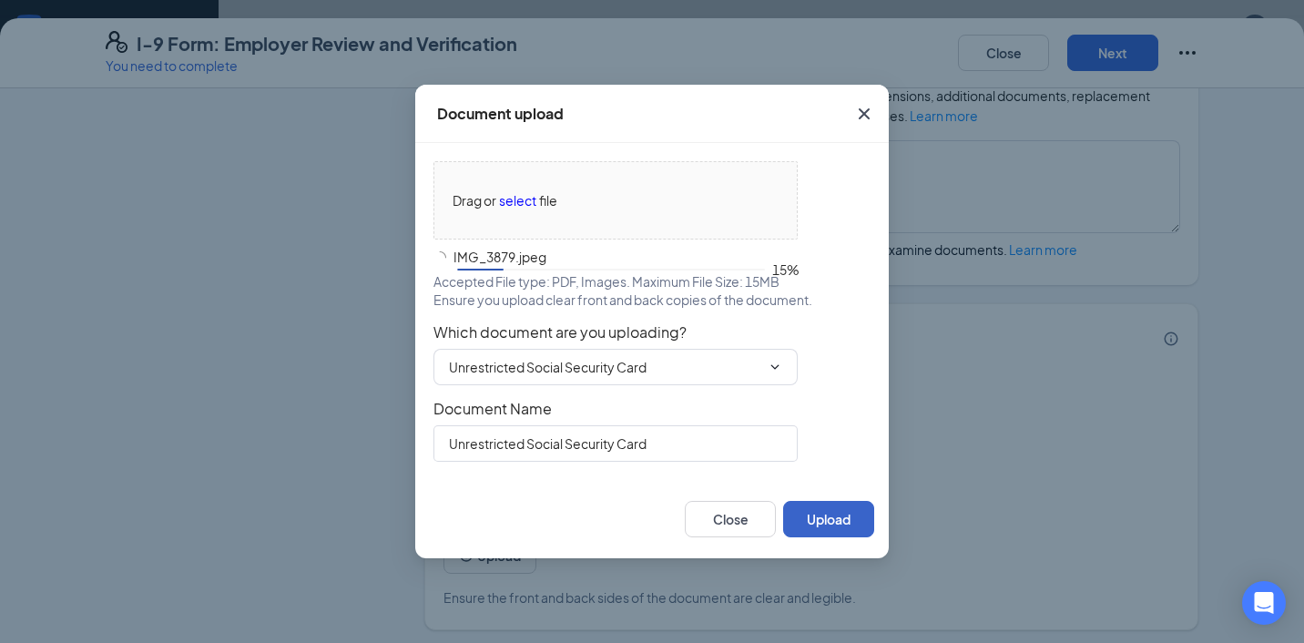
click at [834, 513] on button "Upload" at bounding box center [828, 519] width 91 height 36
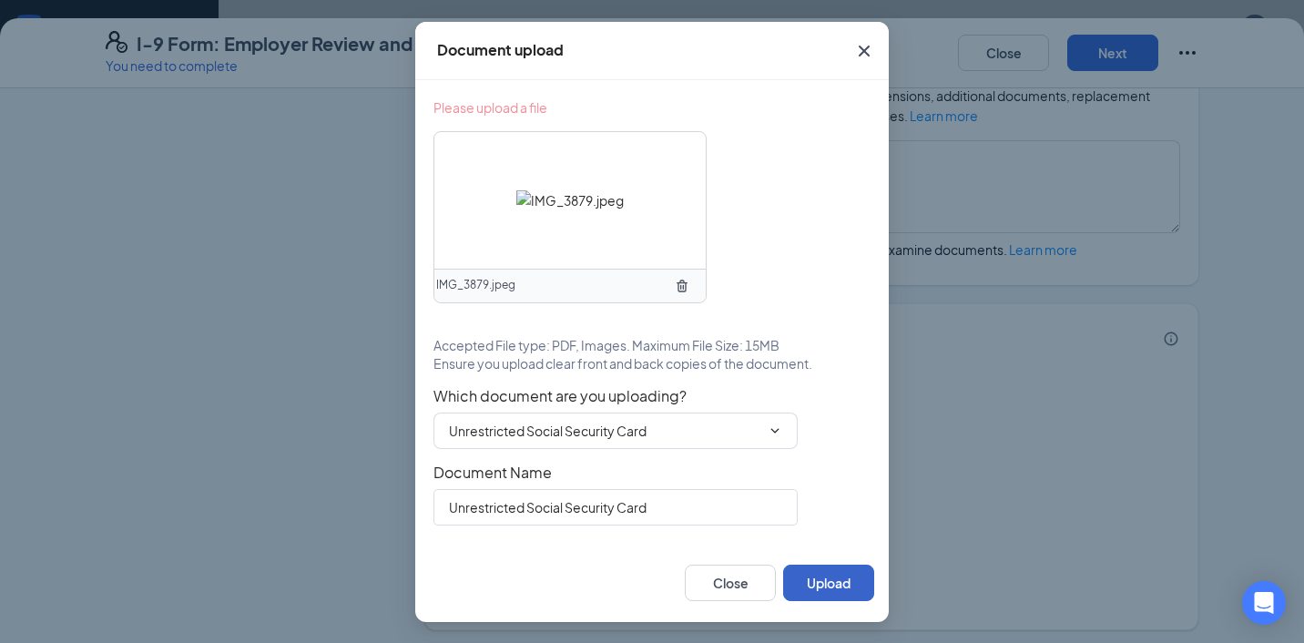
click at [828, 580] on button "Upload" at bounding box center [828, 582] width 91 height 36
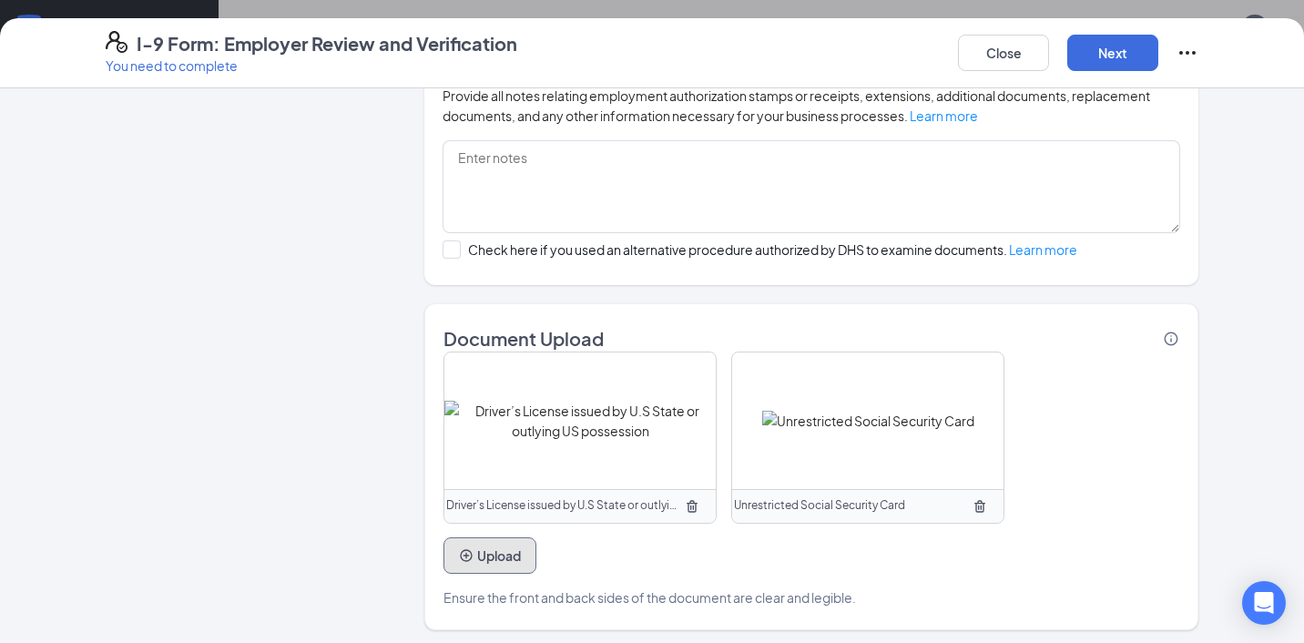
scroll to position [485, 0]
click at [1094, 61] on button "Next" at bounding box center [1112, 53] width 91 height 36
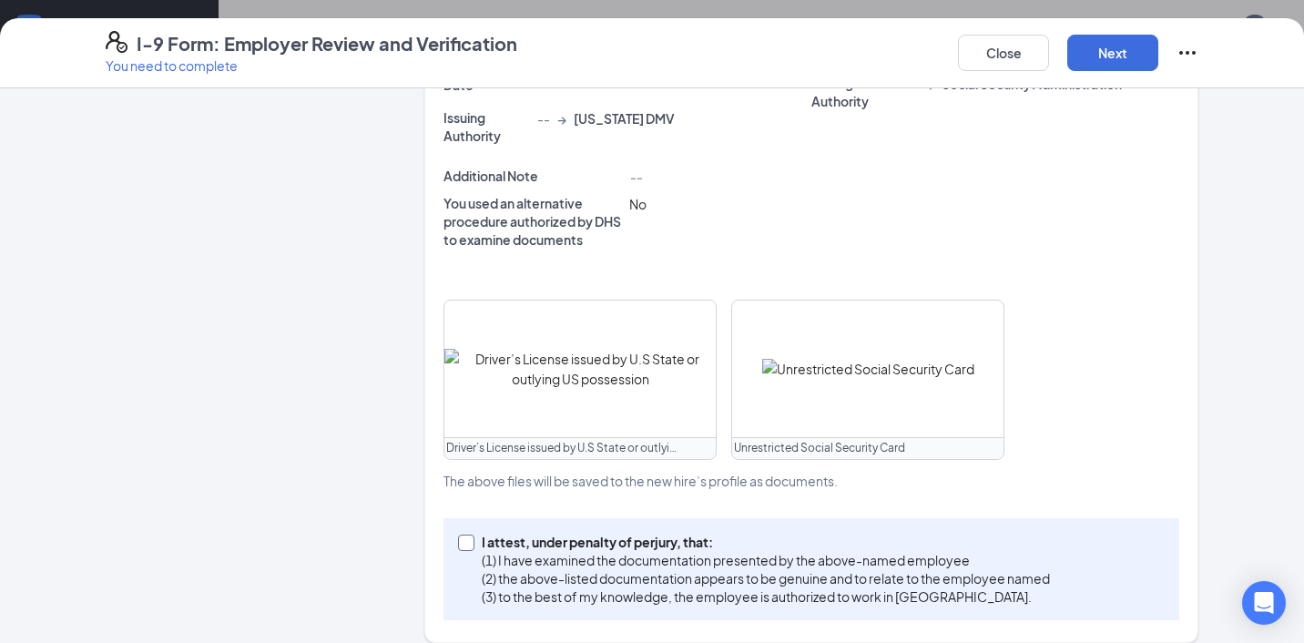
click at [513, 533] on p "I attest, under penalty of perjury, that:" at bounding box center [766, 542] width 568 height 18
click at [471, 534] on input "I attest, under penalty of [PERSON_NAME], that: (1) I have examined the documen…" at bounding box center [464, 540] width 13 height 13
checkbox input "true"
click at [1109, 66] on button "Next" at bounding box center [1112, 53] width 91 height 36
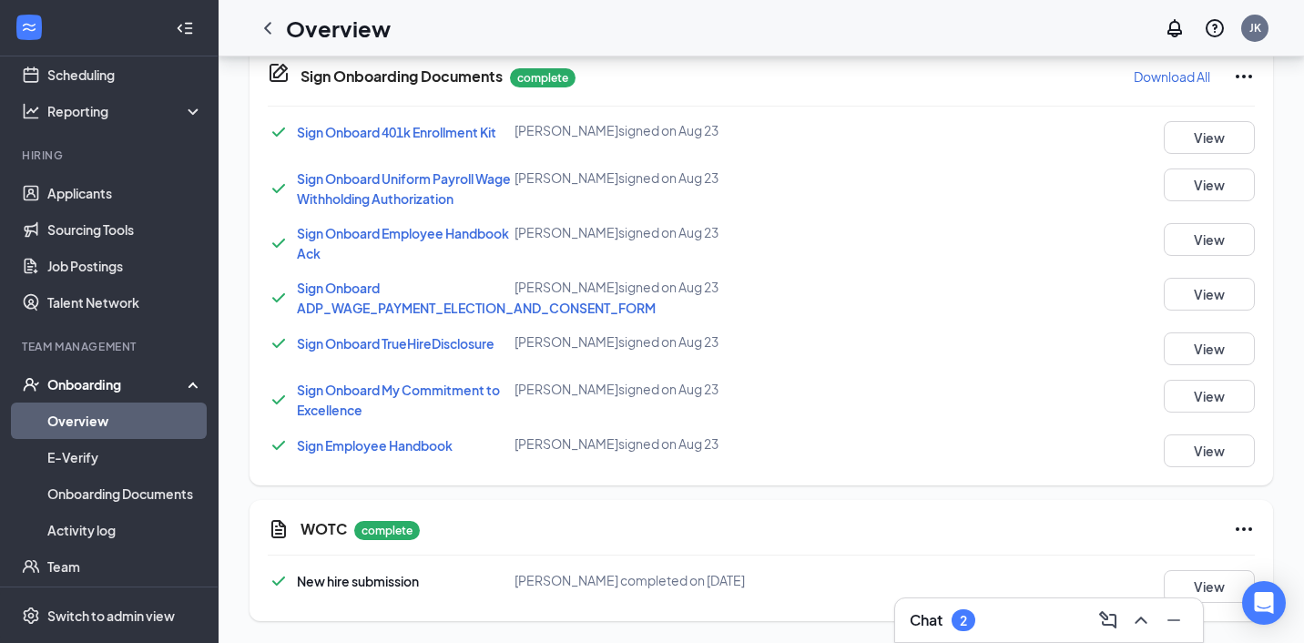
scroll to position [431, 0]
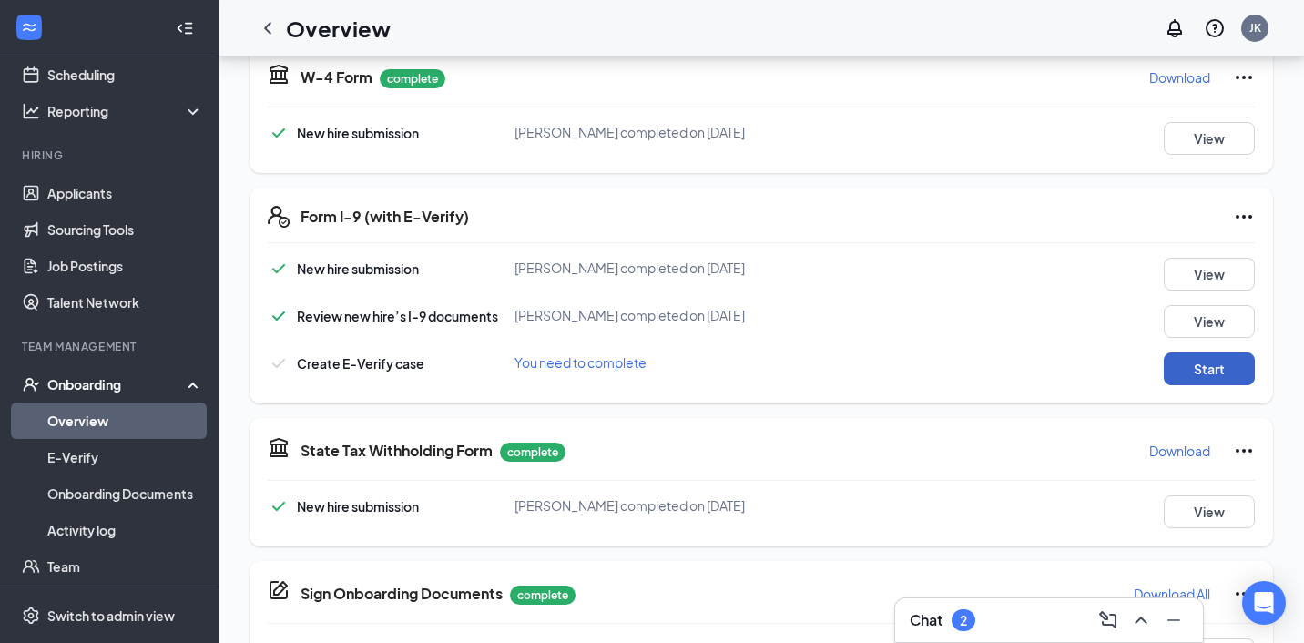
click at [1226, 364] on button "Start" at bounding box center [1209, 368] width 91 height 33
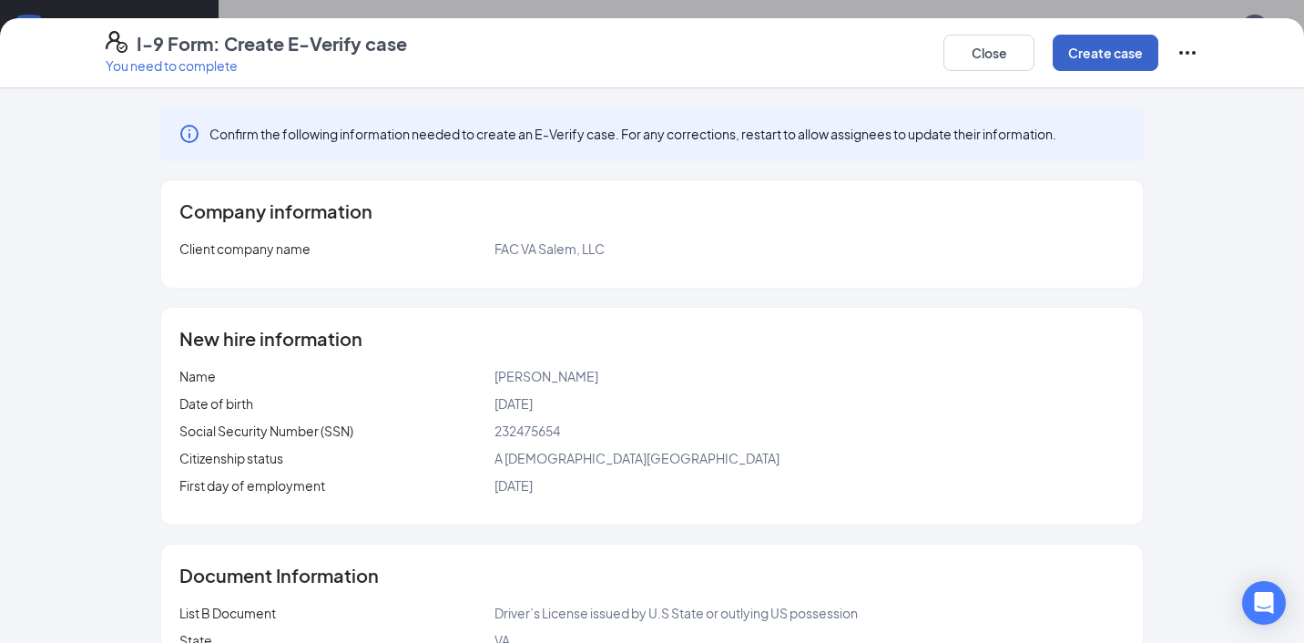
click at [1076, 55] on button "Create case" at bounding box center [1105, 53] width 106 height 36
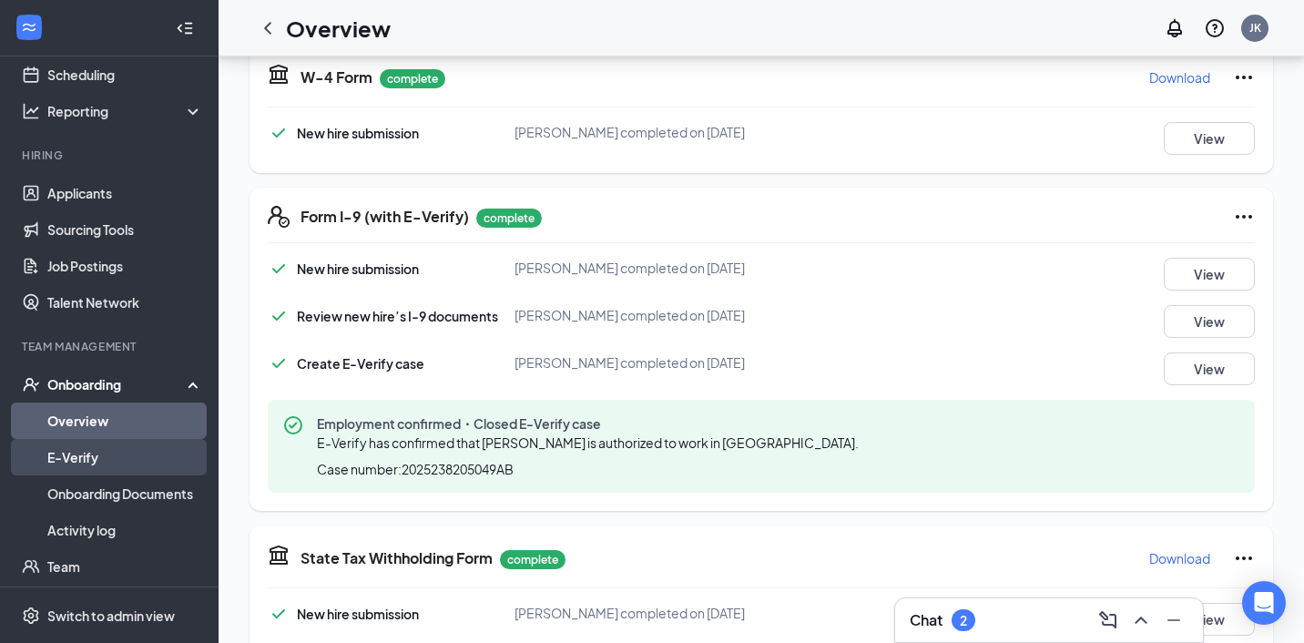
click at [77, 457] on link "E-Verify" at bounding box center [125, 457] width 156 height 36
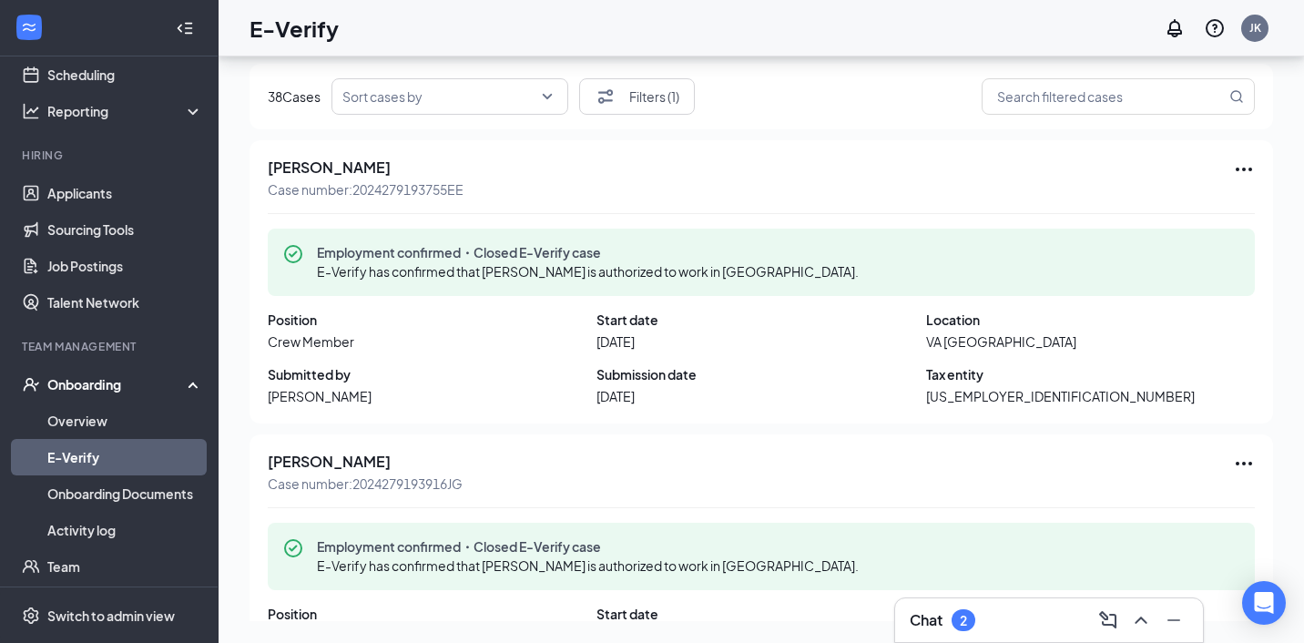
click at [394, 101] on input "search" at bounding box center [443, 96] width 202 height 35
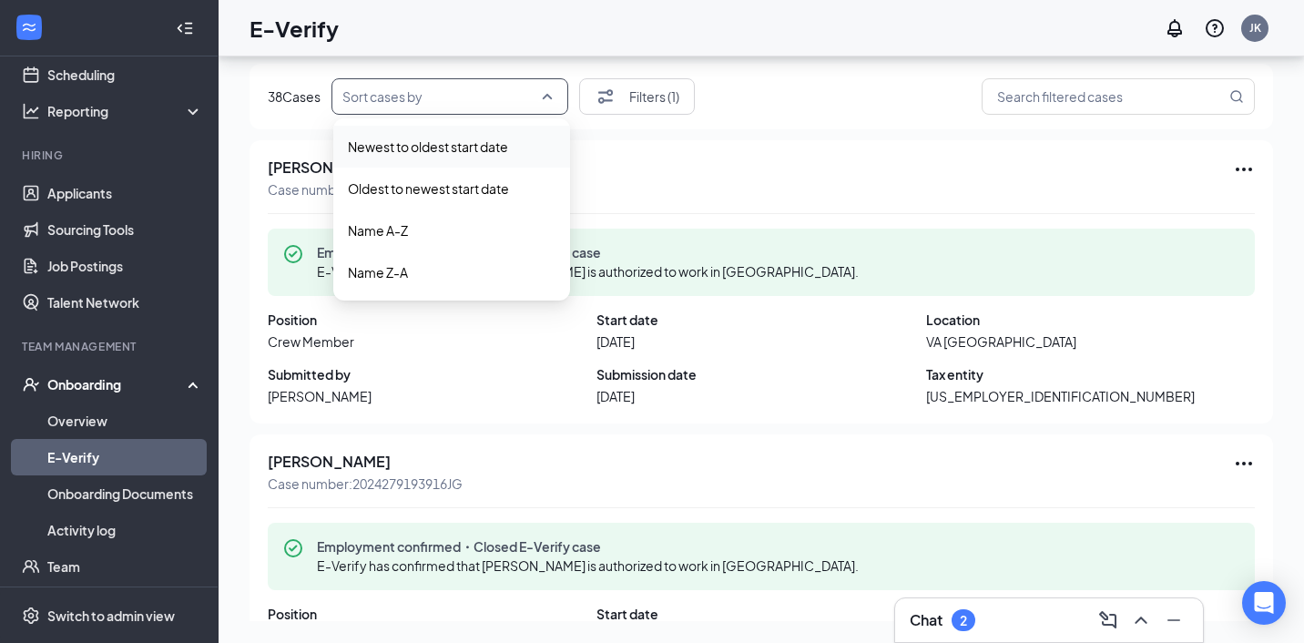
click at [442, 96] on input "search" at bounding box center [443, 96] width 202 height 35
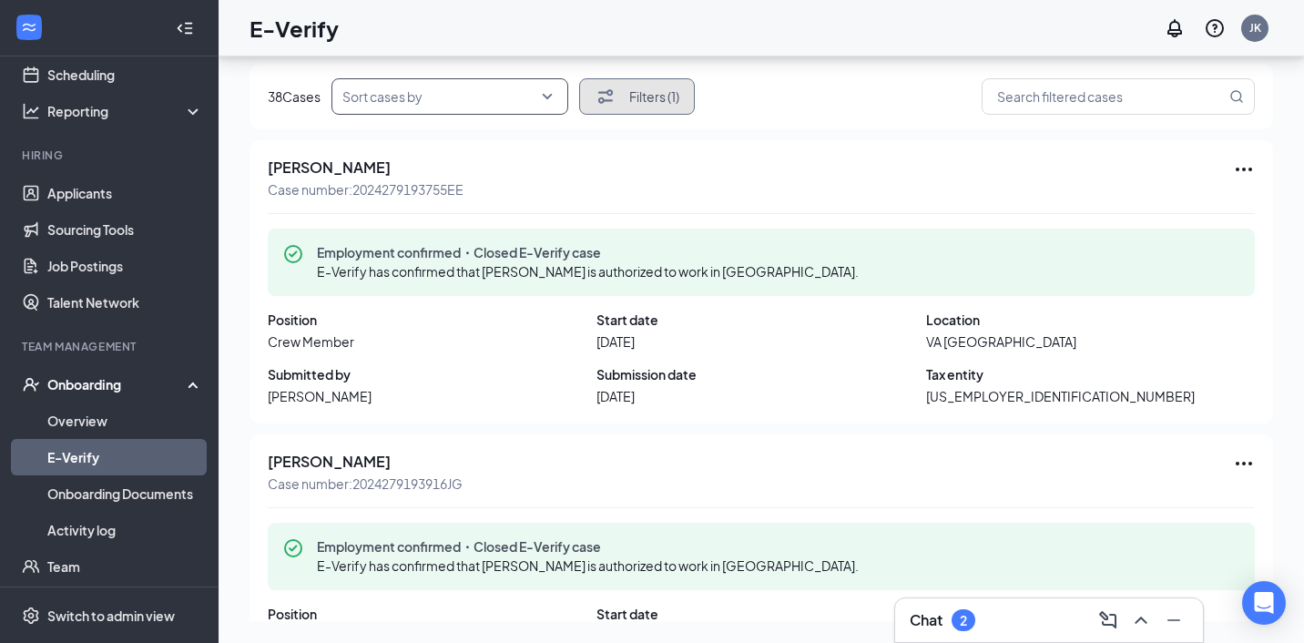
click at [635, 91] on button "Filters (1)" at bounding box center [637, 96] width 116 height 36
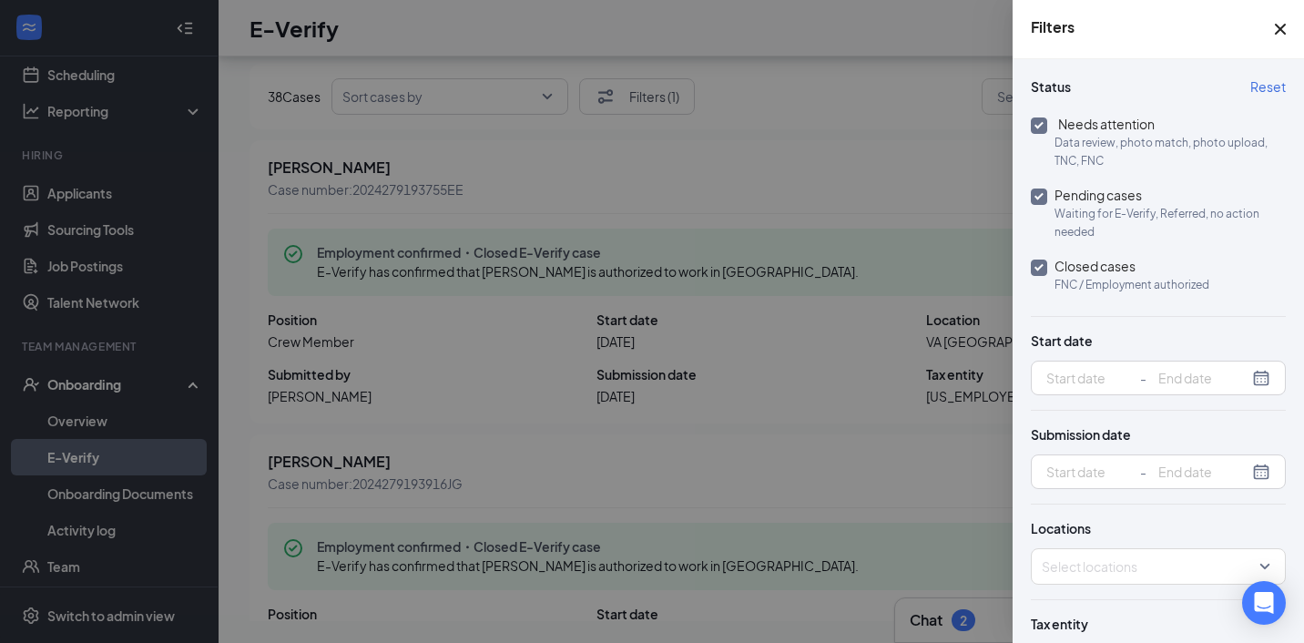
click at [1043, 270] on input "Closed cases FNC / Employment authorized" at bounding box center [1039, 267] width 16 height 16
checkbox input "false"
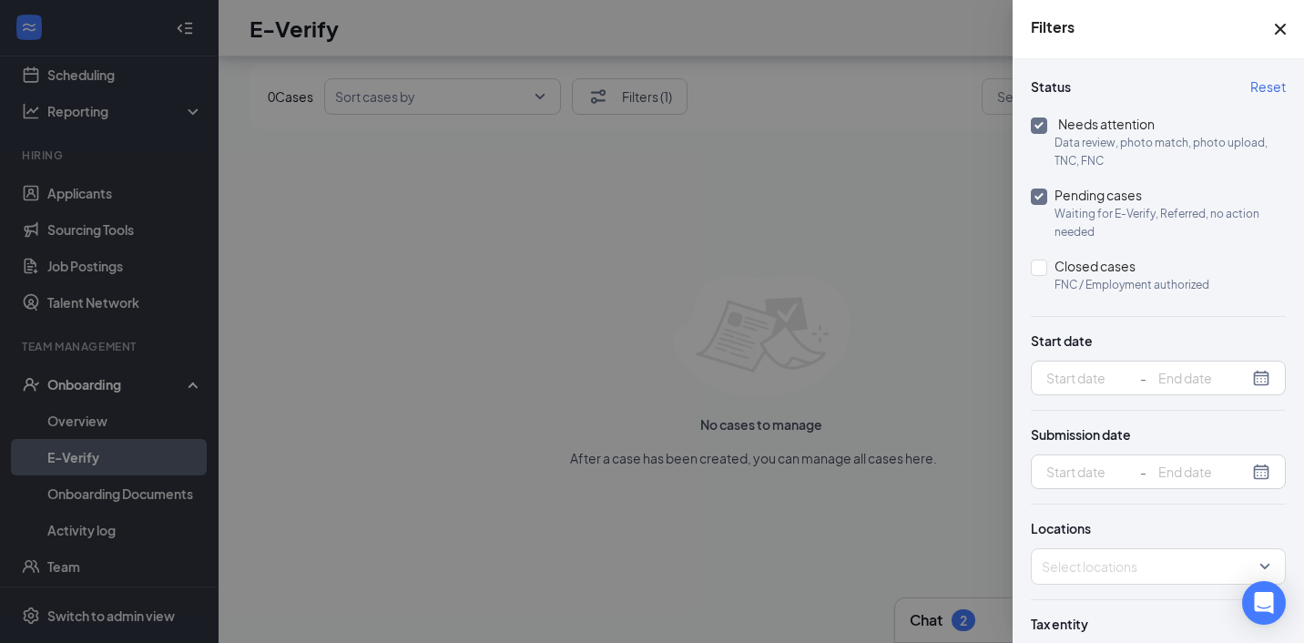
click at [1280, 24] on icon "Cross" at bounding box center [1280, 29] width 22 height 22
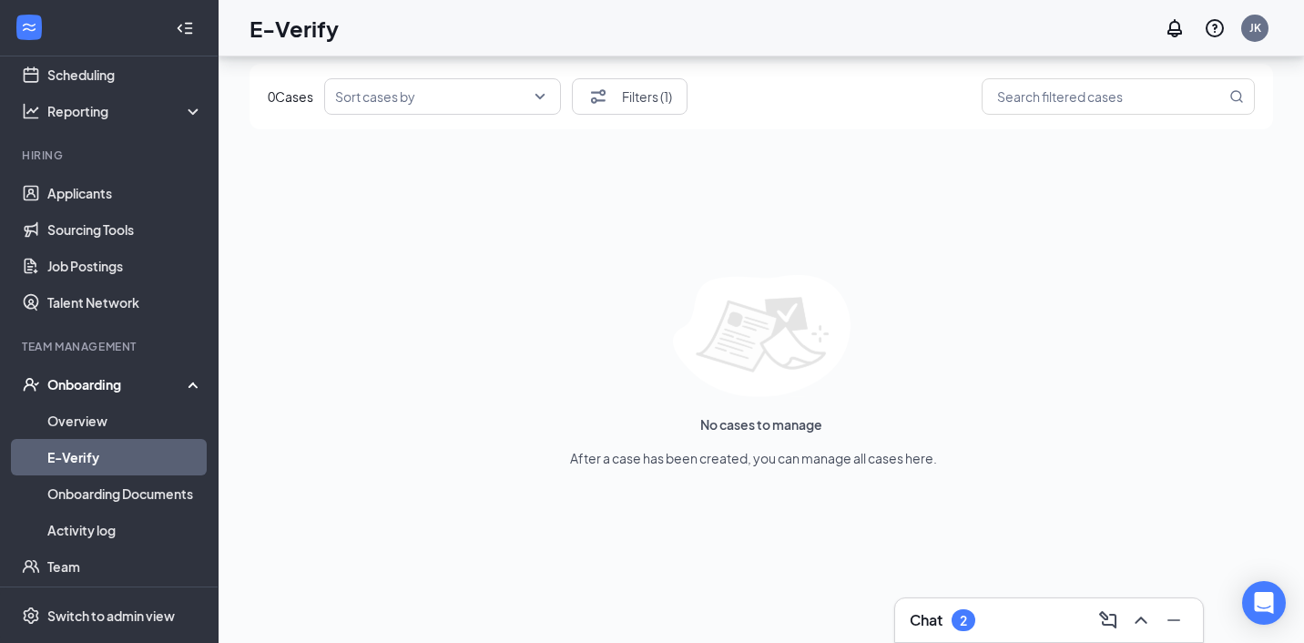
click at [100, 453] on link "E-Verify" at bounding box center [125, 457] width 156 height 36
click at [107, 428] on link "Overview" at bounding box center [125, 420] width 156 height 36
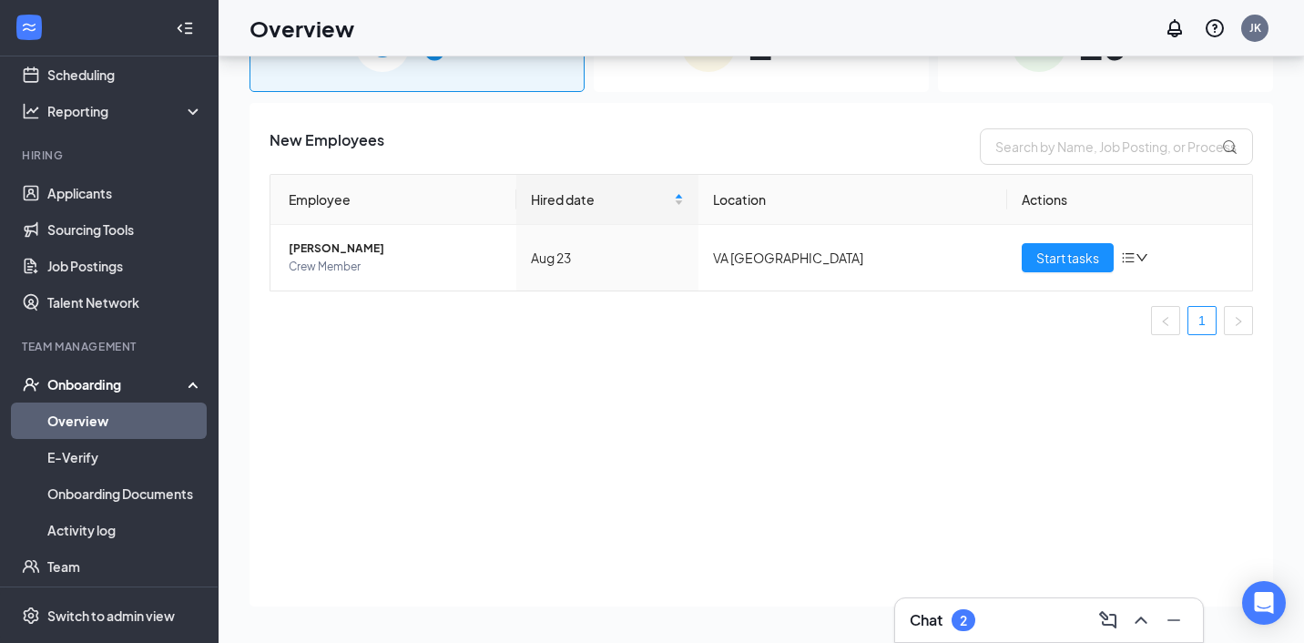
click at [107, 429] on link "Overview" at bounding box center [125, 420] width 156 height 36
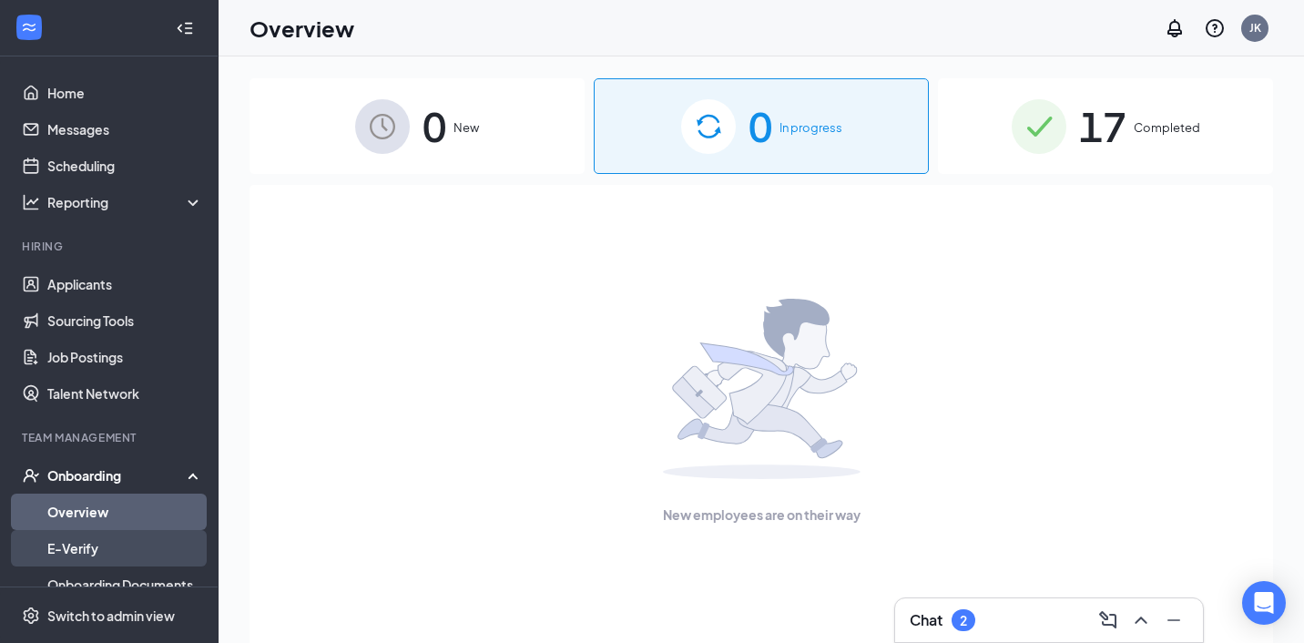
click at [90, 547] on link "E-Verify" at bounding box center [125, 548] width 156 height 36
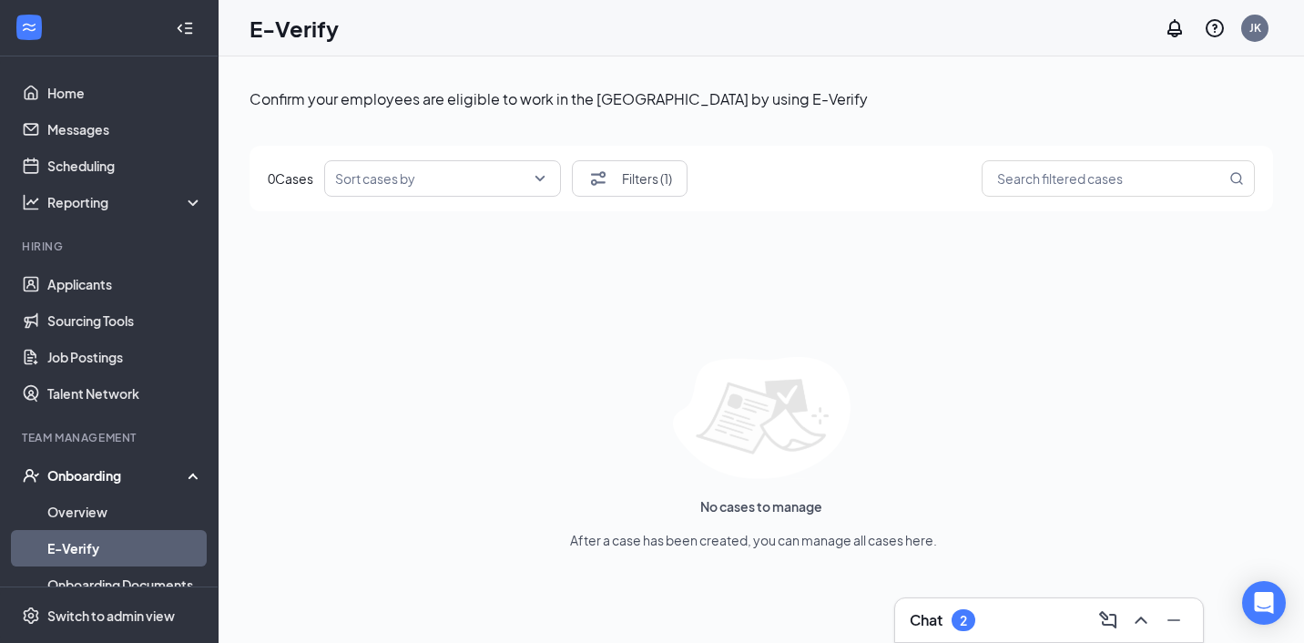
scroll to position [82, 0]
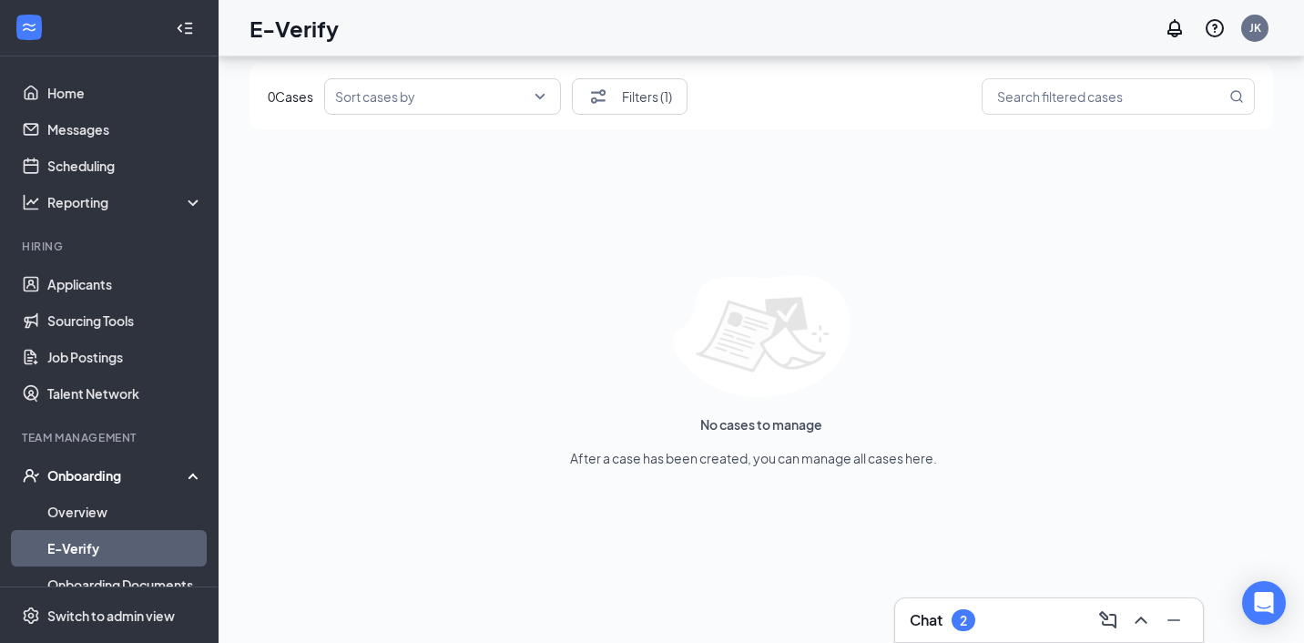
click at [166, 531] on link "E-Verify" at bounding box center [125, 548] width 156 height 36
click at [176, 518] on link "Overview" at bounding box center [125, 511] width 156 height 36
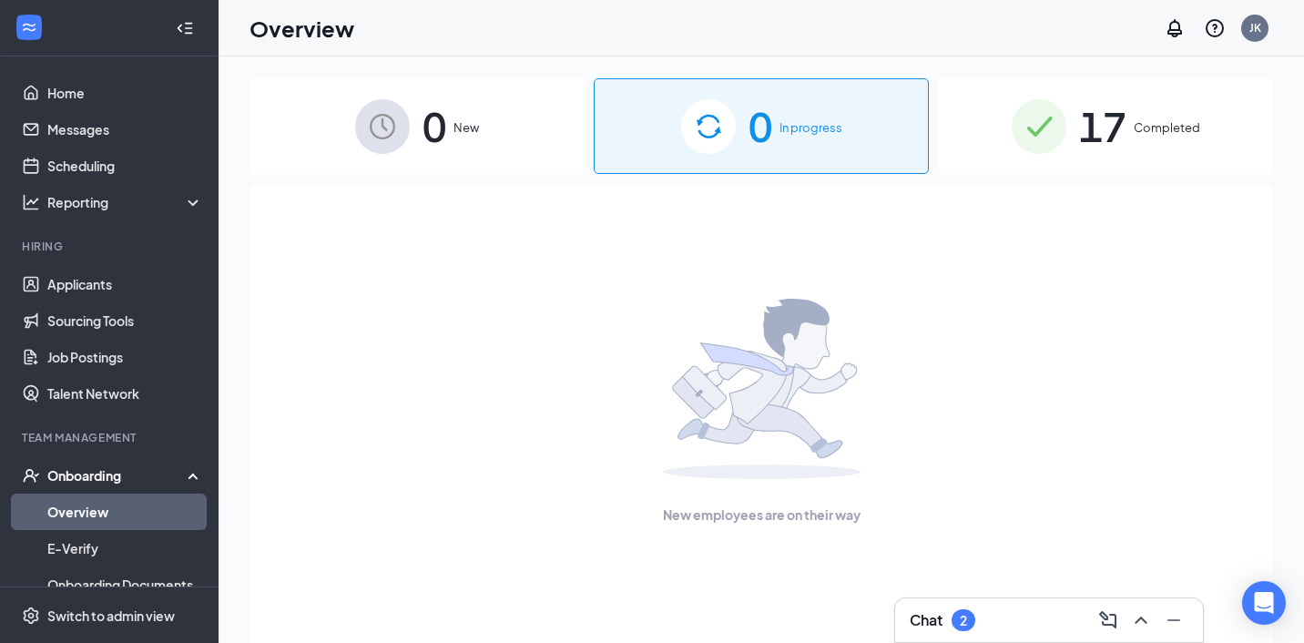
click at [1026, 128] on img at bounding box center [1038, 126] width 55 height 55
